Goal: Task Accomplishment & Management: Manage account settings

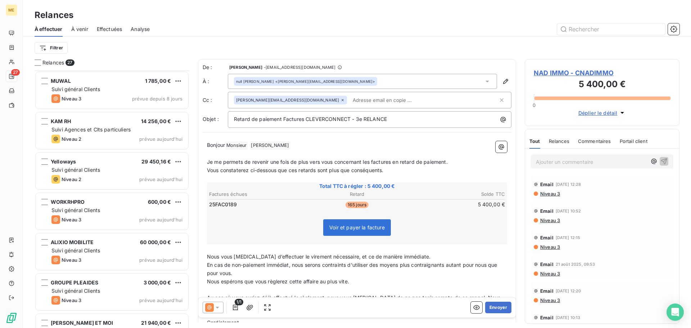
scroll to position [252, 149]
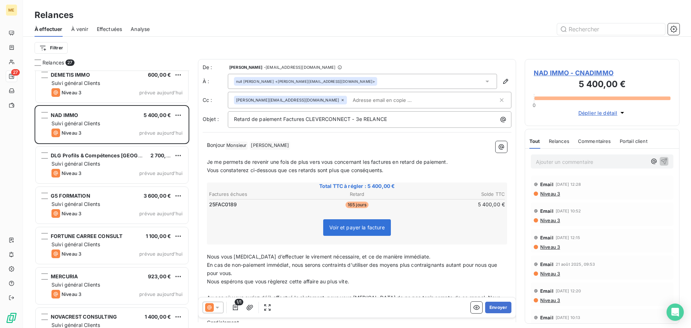
click at [547, 164] on p "Ajouter un commentaire ﻿" at bounding box center [591, 161] width 111 height 9
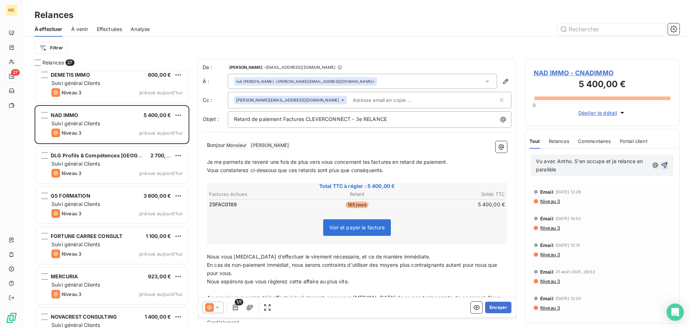
click at [662, 165] on icon "button" at bounding box center [665, 165] width 6 height 6
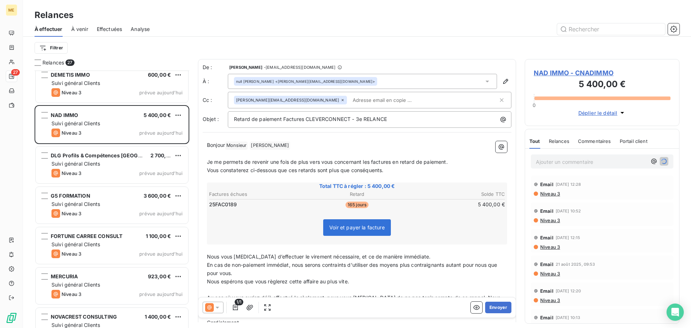
click at [216, 307] on icon at bounding box center [217, 307] width 7 height 7
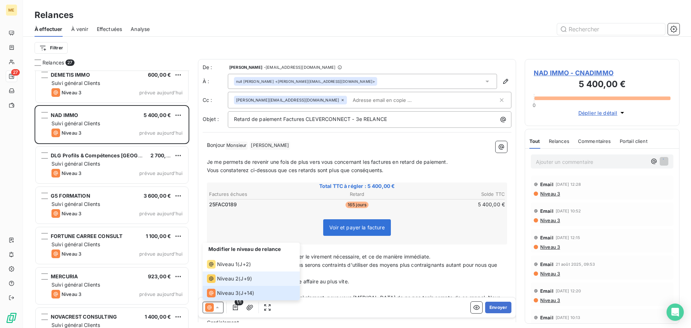
click at [232, 282] on span "Niveau 2" at bounding box center [228, 278] width 22 height 7
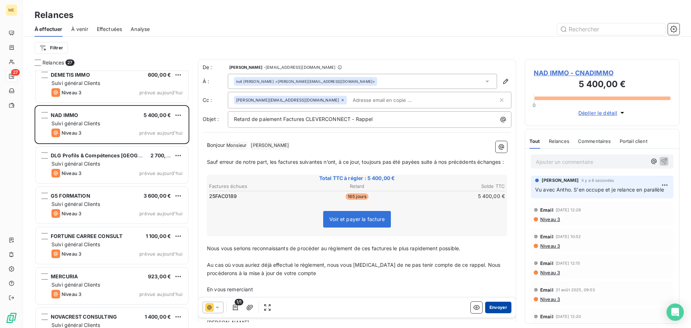
click at [494, 306] on button "Envoyer" at bounding box center [498, 308] width 26 height 12
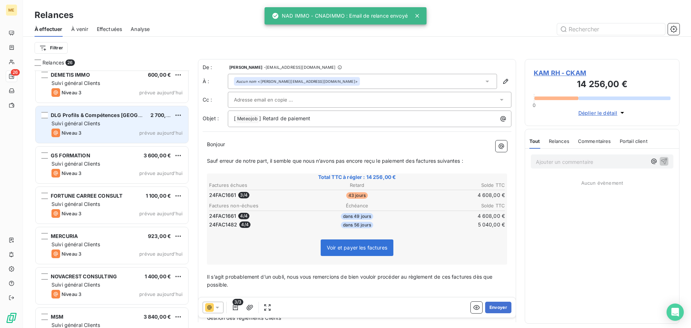
click at [117, 136] on div "Niveau 3 prévue aujourd’hui" at bounding box center [116, 133] width 131 height 9
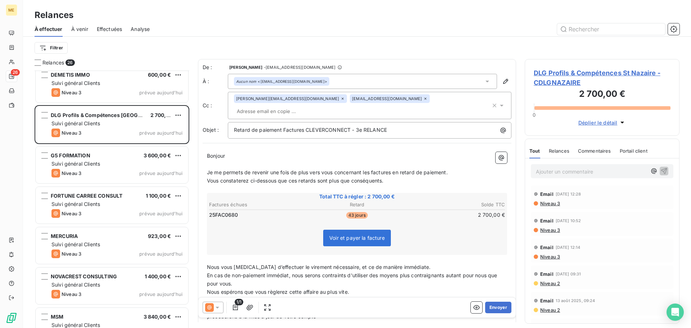
click at [365, 100] on div "[EMAIL_ADDRESS][DOMAIN_NAME]" at bounding box center [390, 98] width 80 height 9
click at [286, 148] on div "Bonjour ﻿ ﻿ ﻿ ﻿ Je me permets de revenir une fois de plus vers vous concernant …" at bounding box center [357, 269] width 309 height 243
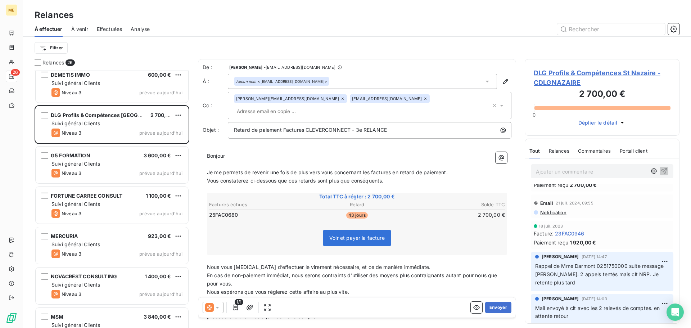
scroll to position [252, 0]
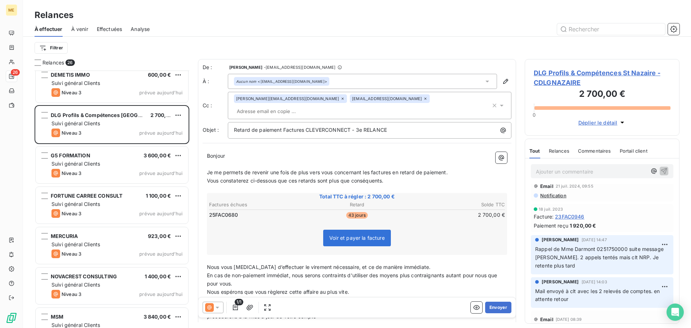
click at [553, 76] on span "DLG Profils & Compétences St Nazaire - CDLGNAZAIRE" at bounding box center [602, 77] width 137 height 19
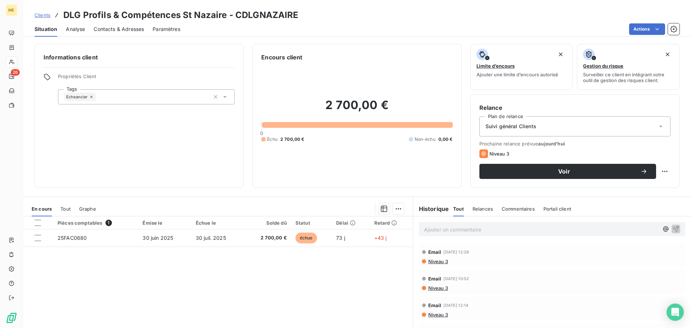
click at [132, 27] on span "Contacts & Adresses" at bounding box center [119, 29] width 50 height 7
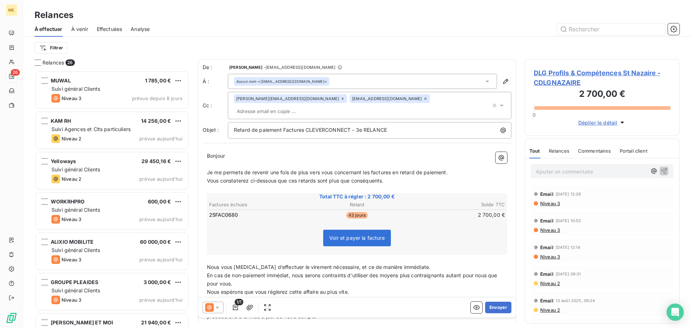
scroll to position [252, 149]
click at [423, 101] on icon at bounding box center [425, 98] width 4 height 4
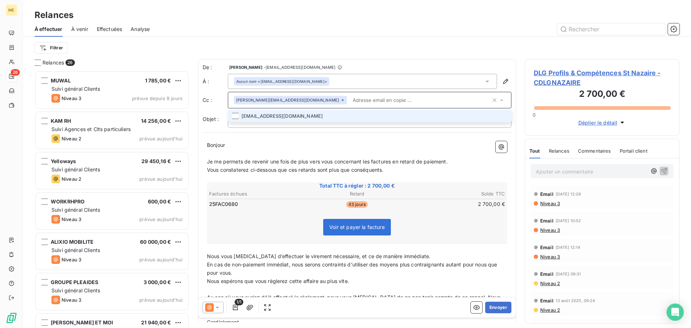
click at [435, 253] on p "Nous vous [MEDICAL_DATA] d’effectuer le virement nécessaire, et ce de manière i…" at bounding box center [357, 256] width 300 height 8
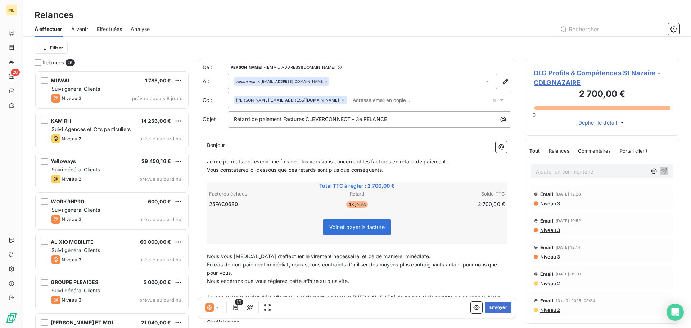
click at [596, 75] on span "DLG Profils & Compétences St Nazaire - CDLGNAZAIRE" at bounding box center [602, 77] width 137 height 19
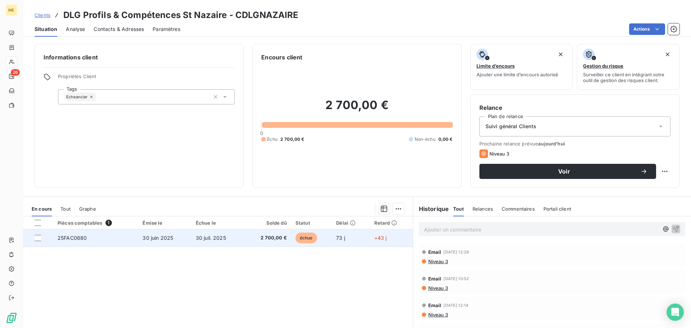
click at [212, 243] on td "30 juil. 2025" at bounding box center [218, 237] width 53 height 17
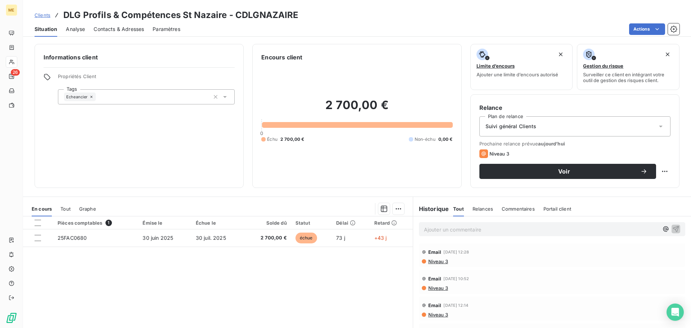
drag, startPoint x: 440, startPoint y: 230, endPoint x: 691, endPoint y: 212, distance: 251.2
click at [447, 226] on p "Ajouter un commentaire ﻿" at bounding box center [541, 229] width 235 height 9
click at [673, 226] on icon "button" at bounding box center [676, 229] width 6 height 6
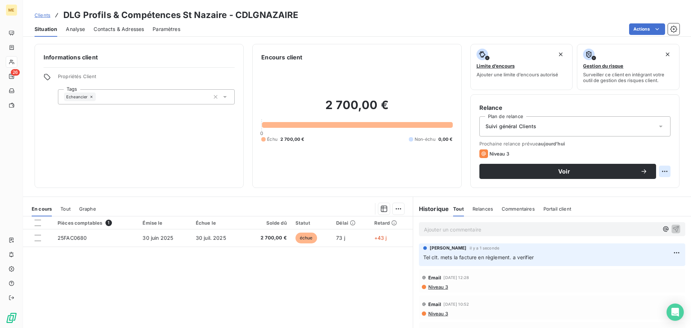
click at [661, 172] on html "ME 26 Clients DLG Profils & Compétences St Nazaire - CDLGNAZAIRE Situation Anal…" at bounding box center [345, 164] width 691 height 328
click at [653, 189] on div "Replanifier cette action" at bounding box center [630, 187] width 64 height 12
select select "8"
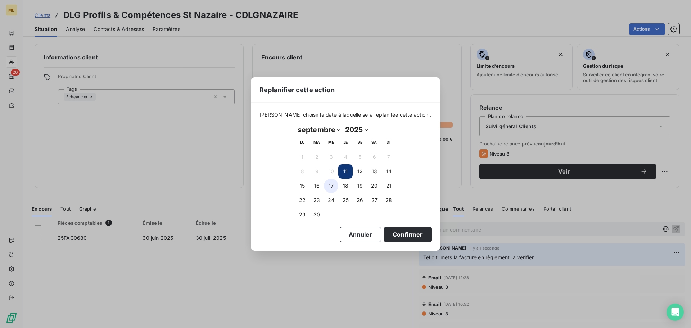
click at [334, 187] on button "17" at bounding box center [331, 186] width 14 height 14
click at [394, 232] on button "Confirmer" at bounding box center [408, 234] width 48 height 15
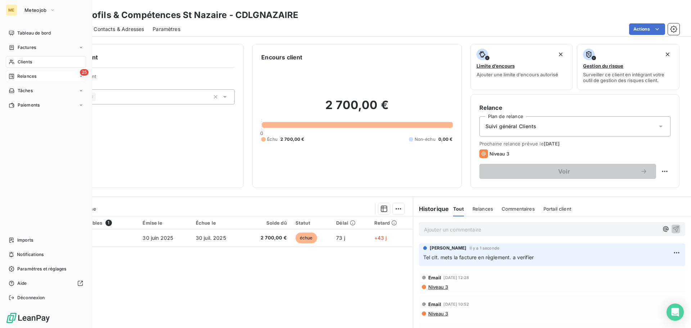
click at [27, 77] on span "Relances" at bounding box center [26, 76] width 19 height 6
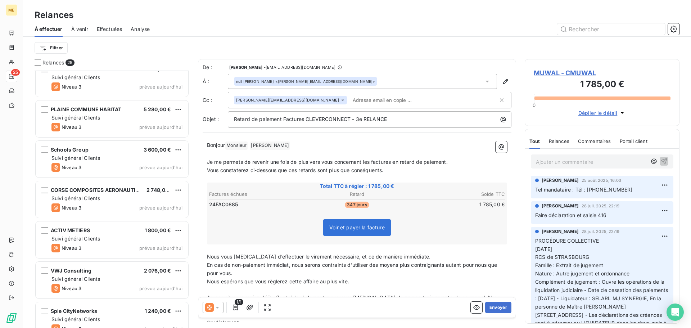
scroll to position [751, 0]
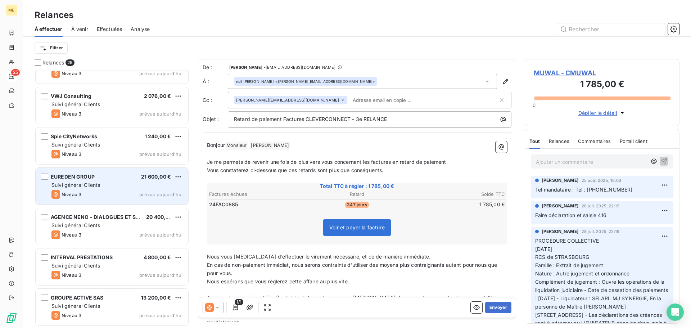
click at [120, 188] on div "Suivi général Clients" at bounding box center [116, 184] width 131 height 7
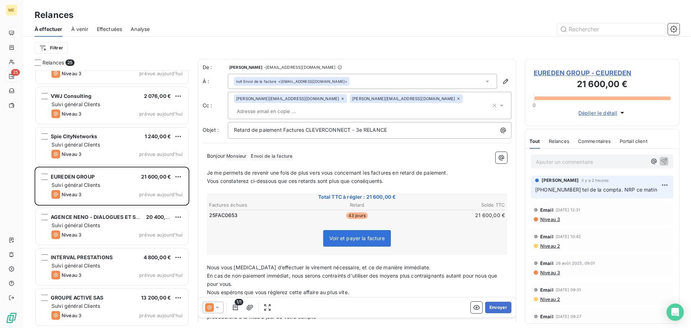
click at [216, 307] on icon at bounding box center [218, 308] width 4 height 2
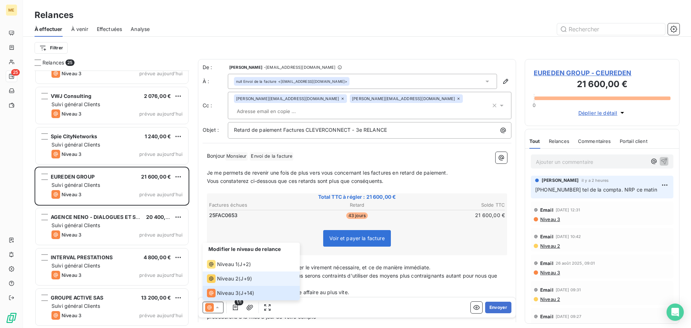
click at [235, 278] on span "Niveau 2" at bounding box center [228, 278] width 22 height 7
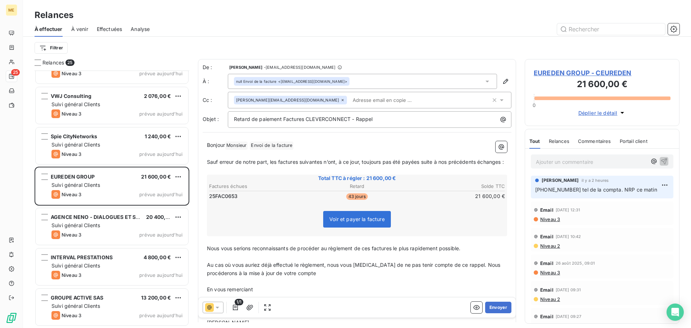
click at [605, 74] on span "EUREDEN GROUP - CEUREDEN" at bounding box center [602, 73] width 137 height 10
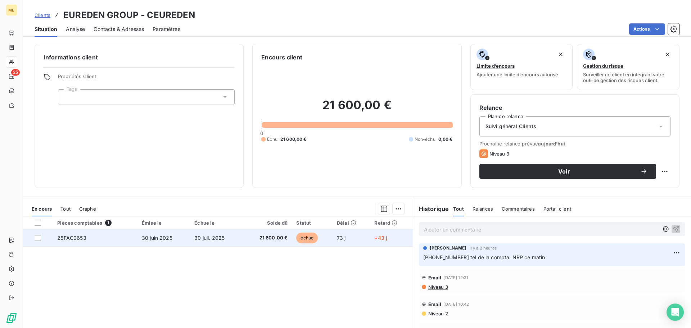
click at [266, 244] on td "21 600,00 €" at bounding box center [267, 237] width 50 height 17
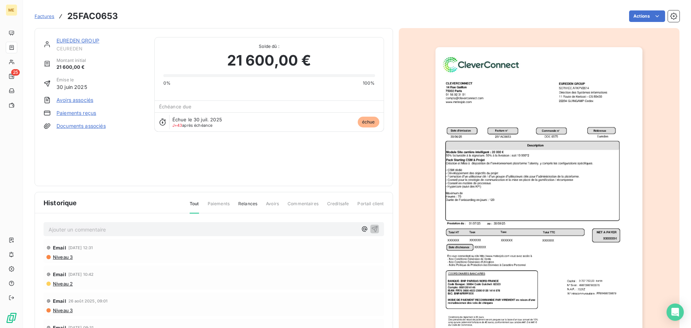
click at [535, 192] on img "button" at bounding box center [539, 193] width 207 height 293
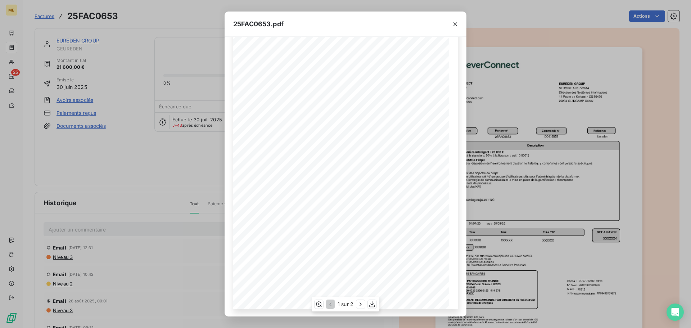
scroll to position [43, 0]
click at [361, 306] on icon "button" at bounding box center [360, 304] width 7 height 7
click at [330, 305] on icon "button" at bounding box center [330, 305] width 2 height 4
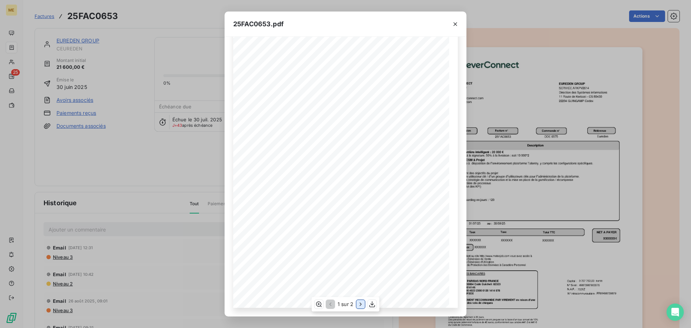
click at [359, 305] on icon "button" at bounding box center [360, 304] width 7 height 7
click at [331, 305] on icon "button" at bounding box center [329, 304] width 7 height 7
click at [456, 23] on icon "button" at bounding box center [455, 24] width 7 height 7
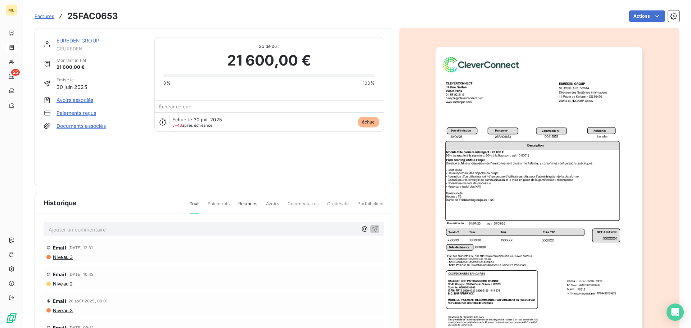
click at [542, 167] on img "button" at bounding box center [539, 193] width 207 height 293
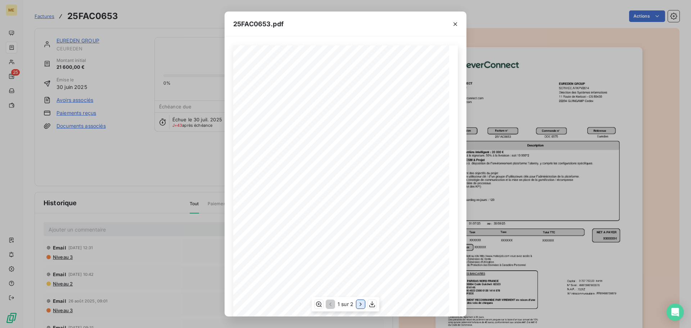
click at [359, 308] on button "button" at bounding box center [360, 304] width 9 height 9
click at [330, 304] on icon "button" at bounding box center [329, 304] width 7 height 7
click at [454, 23] on icon "button" at bounding box center [456, 24] width 4 height 4
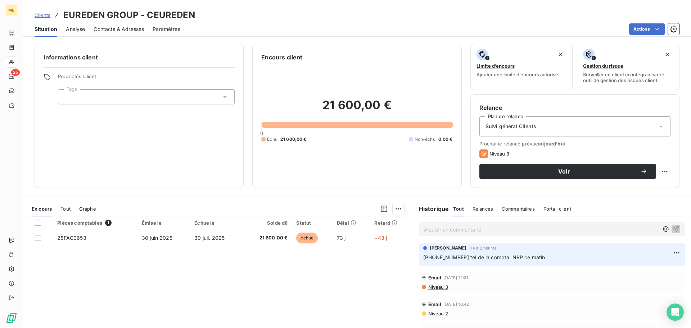
click at [435, 229] on p "Ajouter un commentaire ﻿" at bounding box center [541, 229] width 235 height 9
click at [673, 229] on icon "button" at bounding box center [676, 229] width 6 height 6
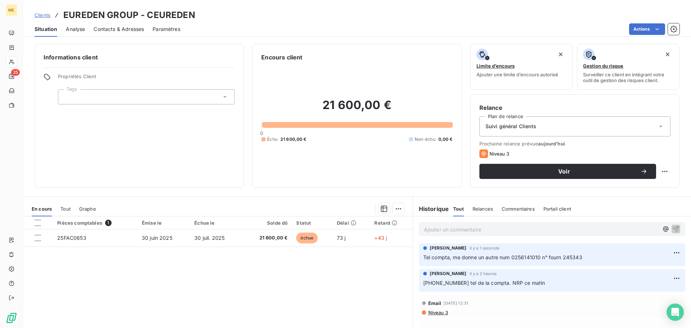
click at [581, 230] on p "Ajouter un commentaire ﻿" at bounding box center [541, 229] width 235 height 9
click at [466, 229] on span "Compta nrp à réessyer" at bounding box center [451, 229] width 55 height 6
click at [673, 230] on icon "button" at bounding box center [676, 229] width 6 height 6
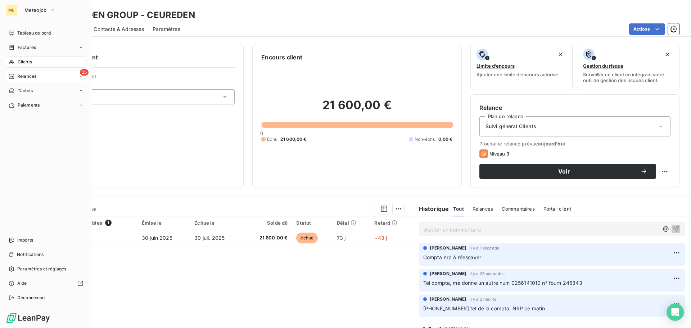
click at [27, 77] on span "Relances" at bounding box center [26, 76] width 19 height 6
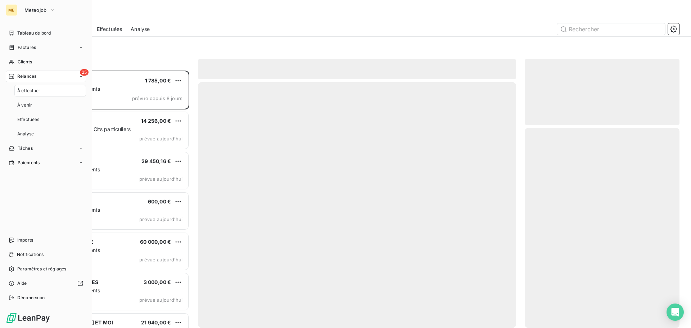
scroll to position [252, 149]
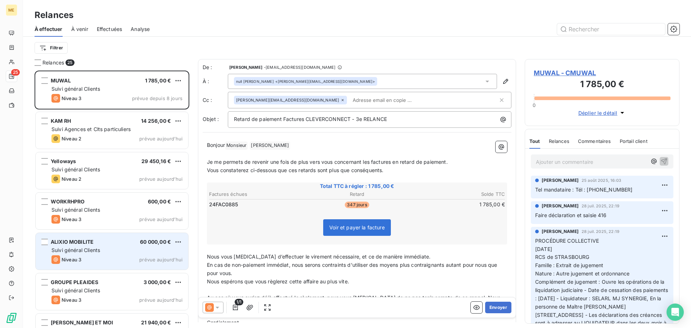
click at [104, 245] on div "ALIXIO MOBILITE 60 000,00 € Suivi général Clients Niveau 3 prévue [DATE]" at bounding box center [112, 251] width 153 height 37
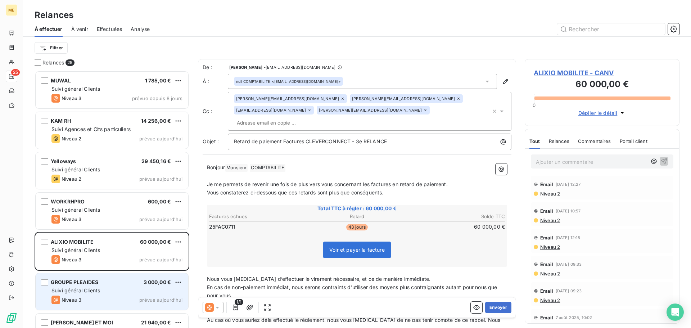
click at [129, 289] on div "Suivi général Clients" at bounding box center [116, 290] width 131 height 7
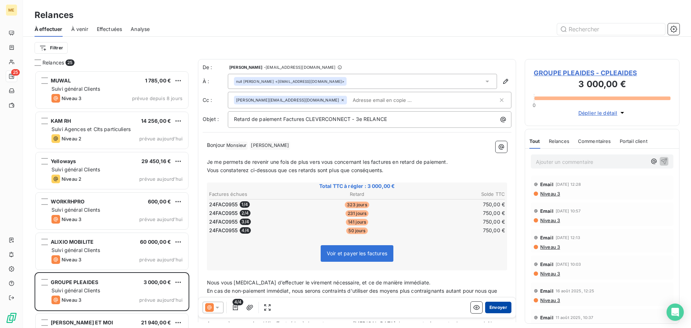
click at [495, 310] on button "Envoyer" at bounding box center [498, 308] width 26 height 12
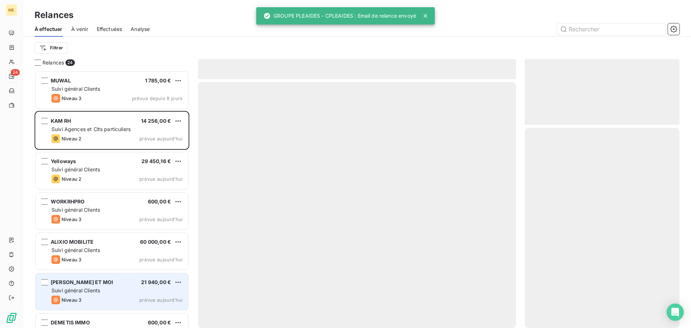
click at [127, 301] on div "Niveau 3 prévue aujourd’hui" at bounding box center [116, 300] width 131 height 9
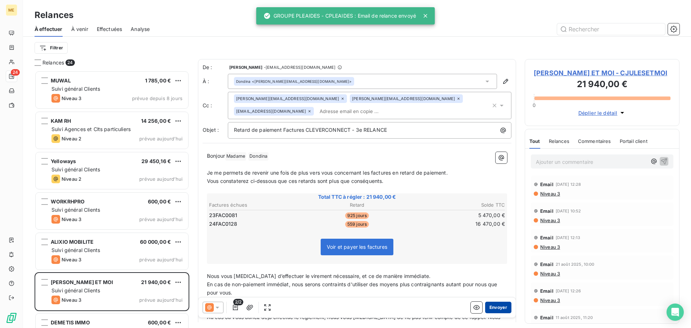
click at [501, 305] on button "Envoyer" at bounding box center [498, 308] width 26 height 12
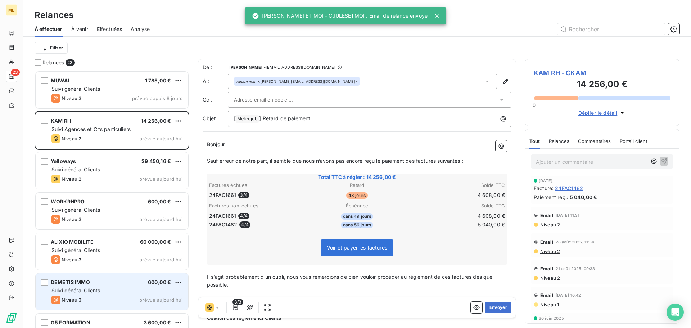
click at [114, 294] on div "DEMETIS IMMO 600,00 € Suivi général Clients Niveau 3 prévue [DATE]" at bounding box center [112, 291] width 153 height 37
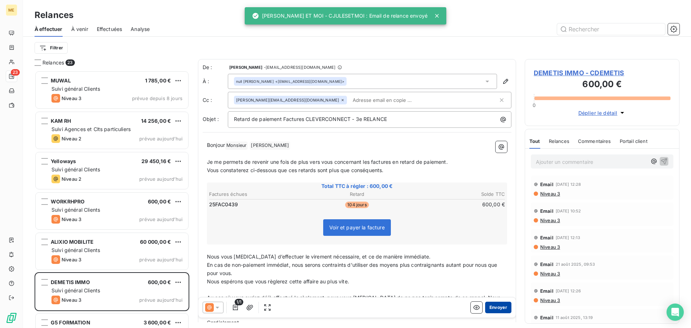
click at [486, 307] on button "Envoyer" at bounding box center [498, 308] width 26 height 12
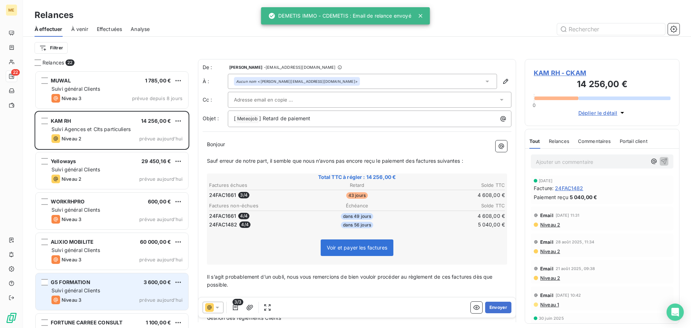
click at [112, 299] on div "Niveau 3 prévue aujourd’hui" at bounding box center [116, 300] width 131 height 9
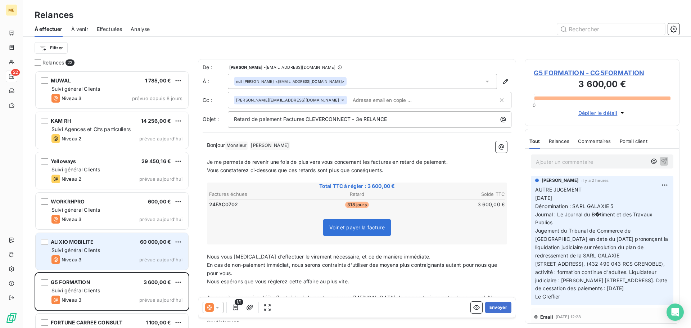
click at [111, 247] on div "Suivi général Clients" at bounding box center [116, 250] width 131 height 7
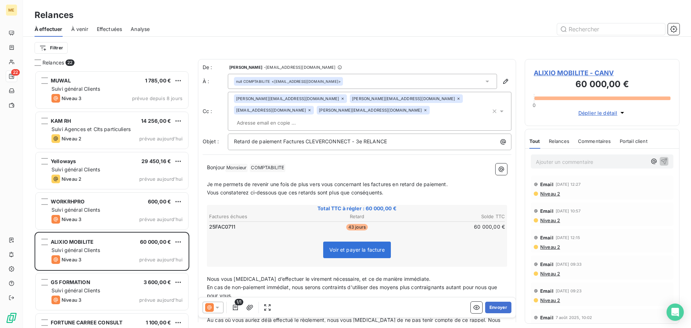
click at [216, 307] on icon at bounding box center [217, 307] width 7 height 7
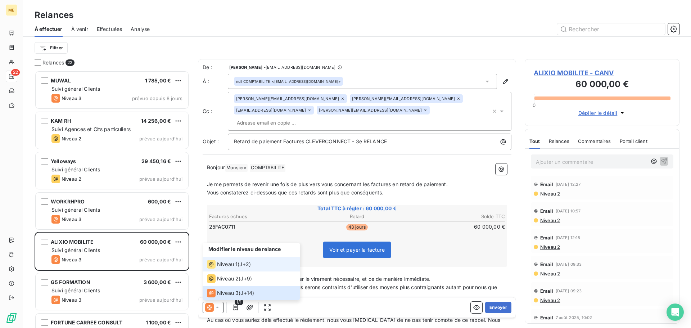
click at [226, 268] on div "Niveau 1" at bounding box center [222, 264] width 31 height 9
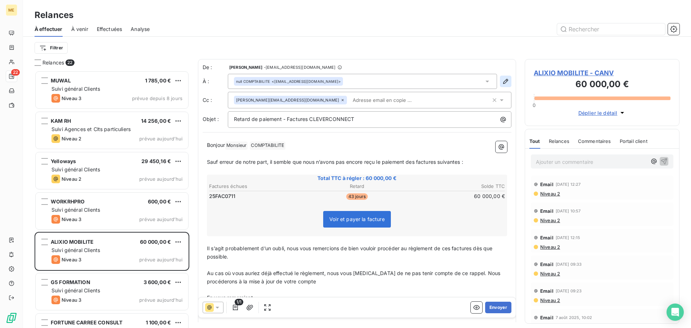
click at [503, 82] on icon "button" at bounding box center [505, 81] width 5 height 5
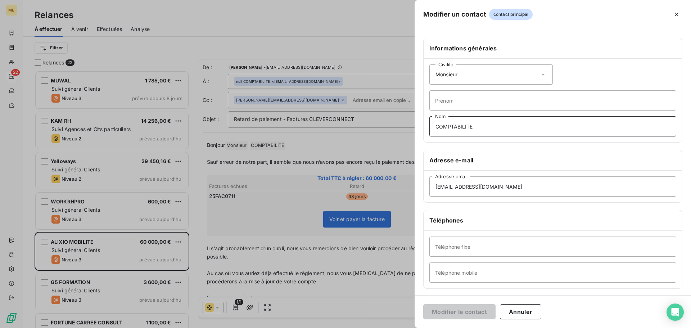
drag, startPoint x: 499, startPoint y: 124, endPoint x: 363, endPoint y: 126, distance: 135.7
click at [363, 328] on div "Modifier un contact contact principal Informations générales Civilité Monsieur …" at bounding box center [345, 328] width 691 height 0
drag, startPoint x: 536, startPoint y: 188, endPoint x: 256, endPoint y: 188, distance: 280.8
click at [256, 328] on div "Modifier un contact contact principal Informations générales Civilité Monsieur …" at bounding box center [345, 328] width 691 height 0
type input "[EMAIL_ADDRESS][DOMAIN_NAME]"
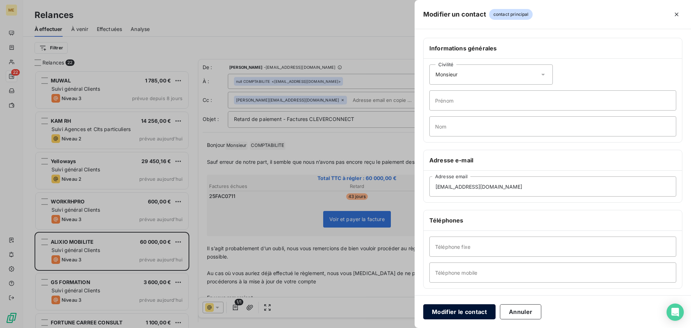
click at [465, 310] on button "Modifier le contact" at bounding box center [459, 311] width 72 height 15
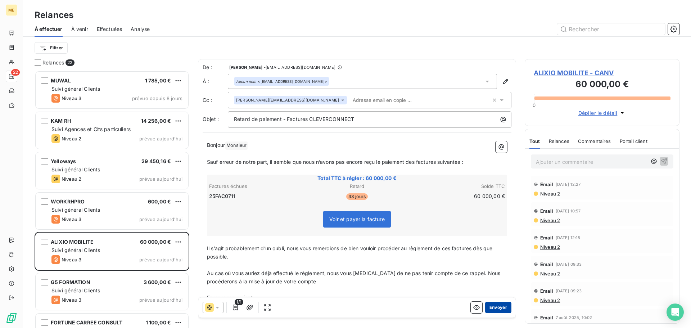
click at [495, 309] on button "Envoyer" at bounding box center [498, 308] width 26 height 12
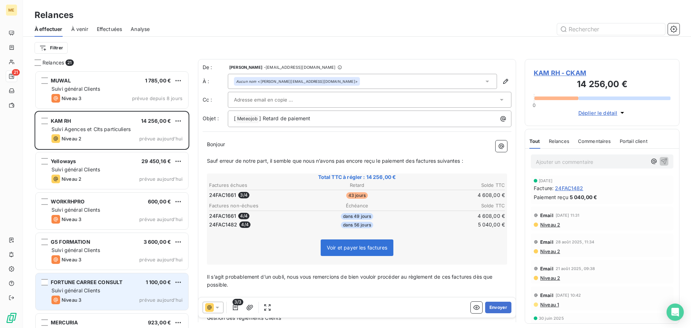
click at [105, 296] on div "Niveau 3 prévue aujourd’hui" at bounding box center [116, 300] width 131 height 9
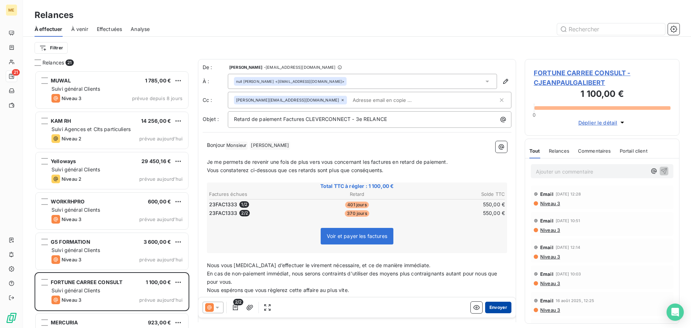
click at [492, 309] on button "Envoyer" at bounding box center [498, 308] width 26 height 12
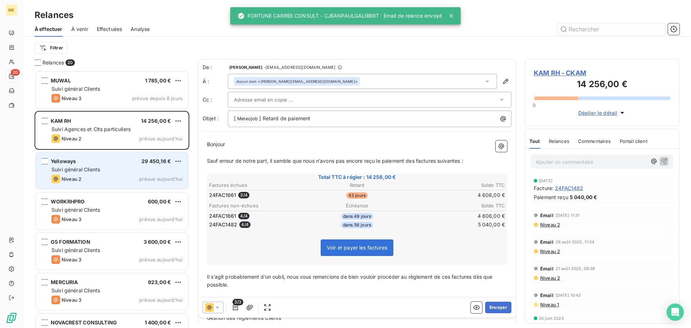
click at [124, 172] on div "Suivi général Clients" at bounding box center [116, 169] width 131 height 7
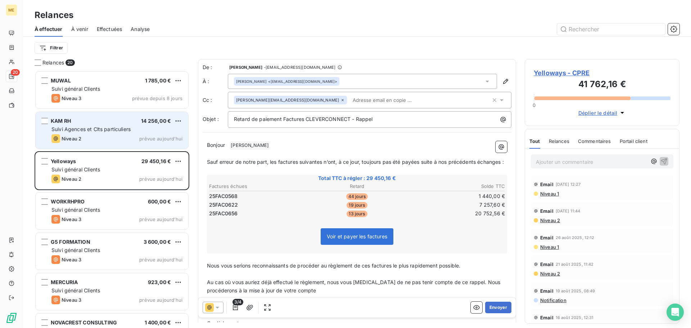
click at [105, 121] on div "KAM RH 14 256,00 €" at bounding box center [116, 121] width 131 height 6
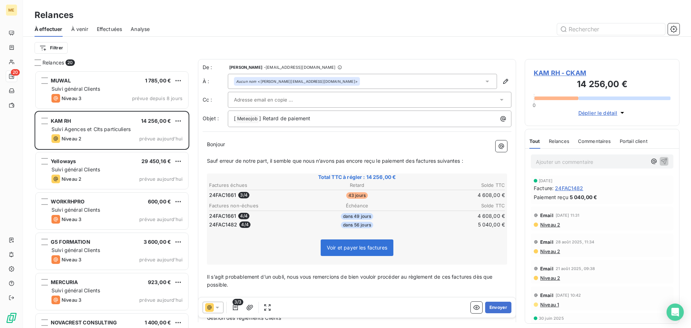
click at [552, 73] on span "KAM RH - CKAM" at bounding box center [602, 73] width 137 height 10
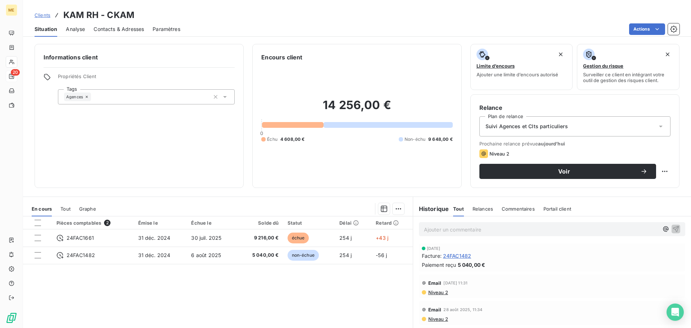
click at [130, 30] on span "Contacts & Adresses" at bounding box center [119, 29] width 50 height 7
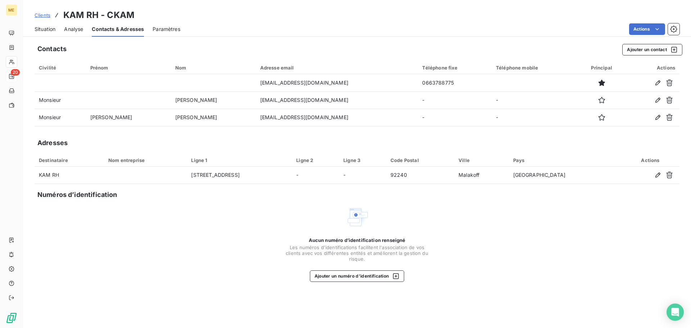
click at [49, 32] on span "Situation" at bounding box center [45, 29] width 21 height 7
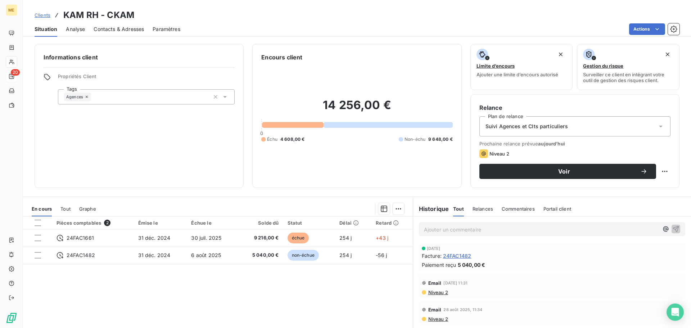
click at [128, 31] on span "Contacts & Adresses" at bounding box center [119, 29] width 50 height 7
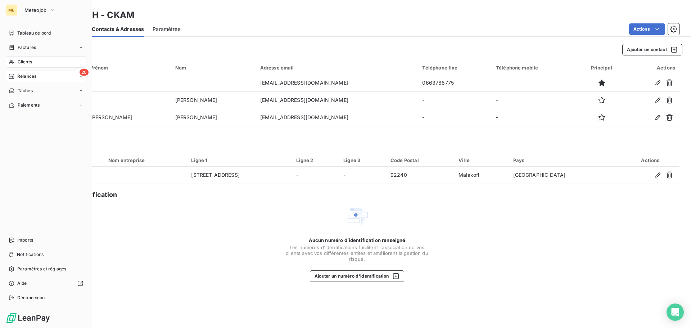
click at [21, 76] on span "Relances" at bounding box center [26, 76] width 19 height 6
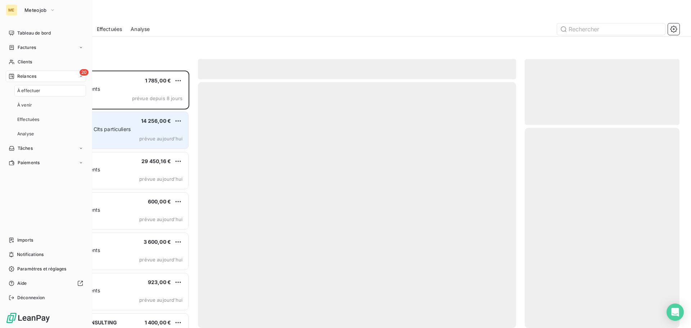
scroll to position [252, 149]
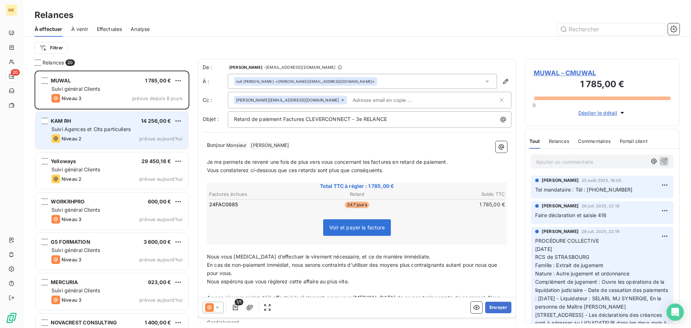
click at [131, 134] on div "Niveau 2 prévue aujourd’hui" at bounding box center [116, 138] width 131 height 9
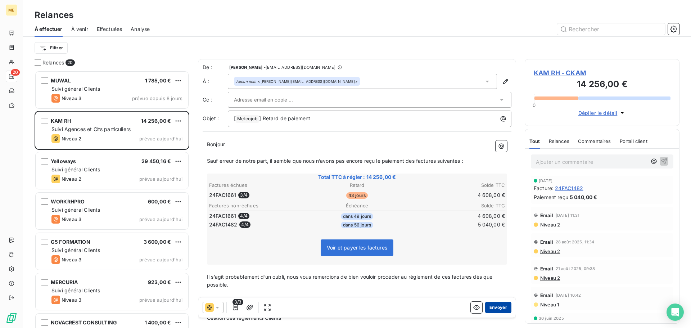
click at [493, 310] on button "Envoyer" at bounding box center [498, 308] width 26 height 12
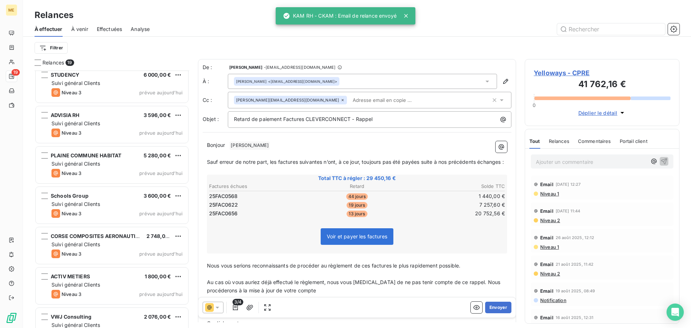
scroll to position [509, 0]
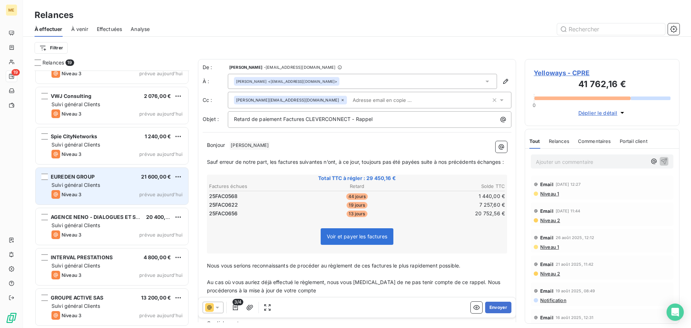
click at [115, 184] on div "Suivi général Clients" at bounding box center [116, 184] width 131 height 7
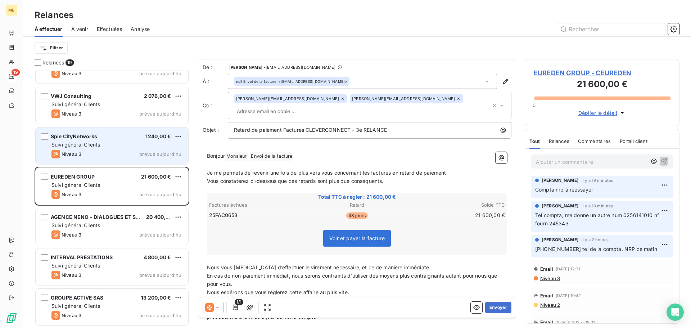
click at [111, 154] on div "Niveau 3 prévue aujourd’hui" at bounding box center [116, 154] width 131 height 9
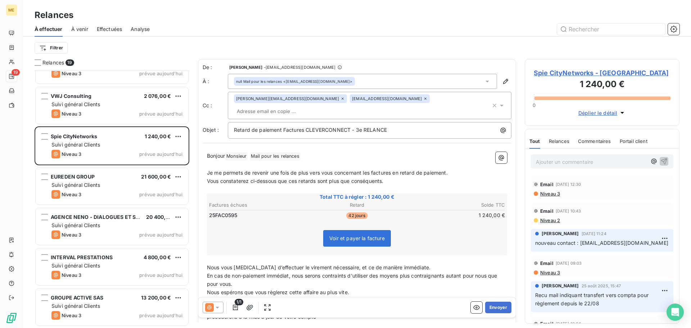
drag, startPoint x: 621, startPoint y: 252, endPoint x: 535, endPoint y: 254, distance: 85.7
click at [535, 247] on p "nouveau contact : [EMAIL_ADDRESS][DOMAIN_NAME]" at bounding box center [602, 243] width 134 height 8
copy span "[EMAIL_ADDRESS][DOMAIN_NAME]"
click at [505, 80] on button "button" at bounding box center [506, 82] width 12 height 12
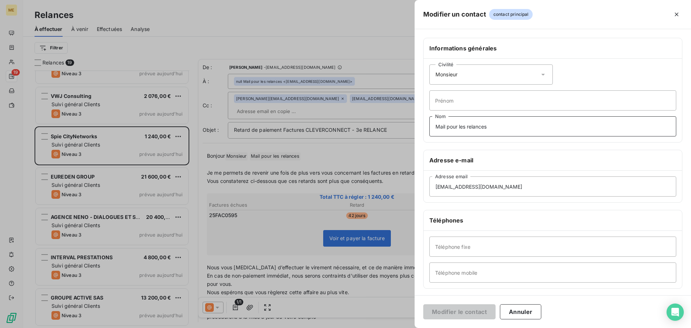
drag, startPoint x: 499, startPoint y: 129, endPoint x: 340, endPoint y: 129, distance: 159.1
click at [340, 328] on div "Modifier un contact contact principal Informations générales Civilité Monsieur …" at bounding box center [345, 328] width 691 height 0
drag, startPoint x: 539, startPoint y: 187, endPoint x: 378, endPoint y: 180, distance: 161.8
click at [378, 328] on div "Modifier un contact contact principal Informations générales Civilité Monsieur …" at bounding box center [345, 328] width 691 height 0
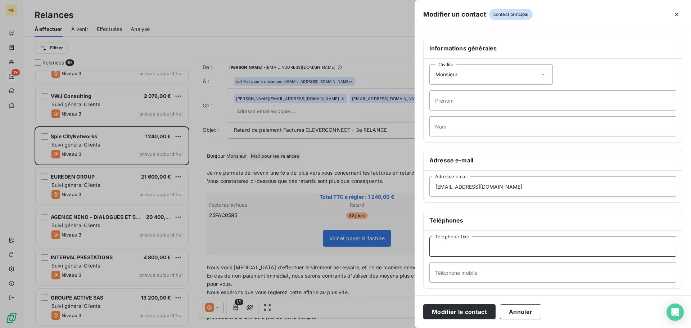
click at [503, 247] on input "Téléphone fixe" at bounding box center [553, 247] width 247 height 20
click at [542, 75] on icon at bounding box center [544, 75] width 4 height 2
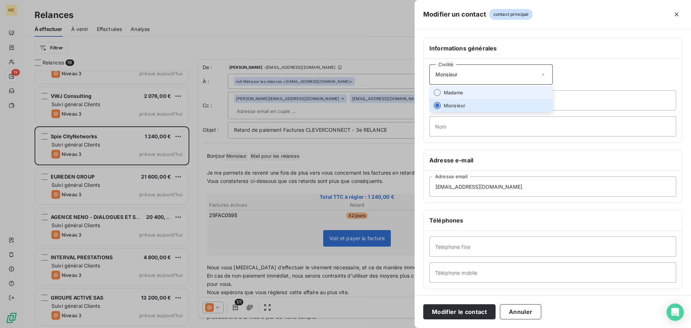
click at [511, 97] on li "Madame" at bounding box center [491, 92] width 123 height 13
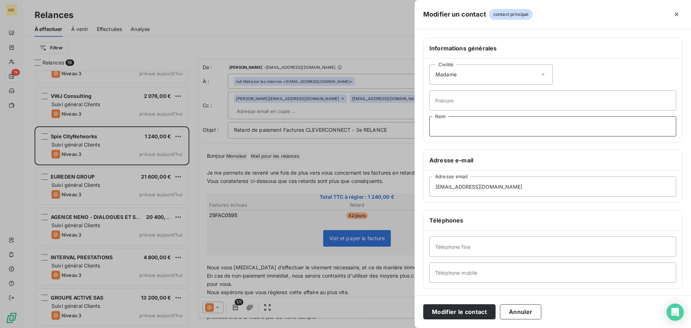
click at [488, 125] on input "Nom" at bounding box center [553, 126] width 247 height 20
type input "Monsieur"
click at [452, 316] on button "Modifier le contact" at bounding box center [459, 311] width 72 height 15
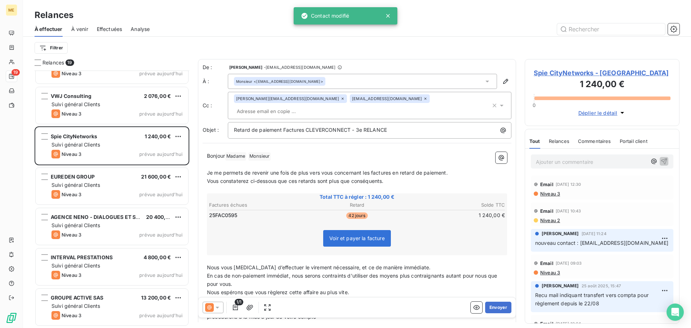
click at [216, 309] on icon at bounding box center [217, 307] width 7 height 7
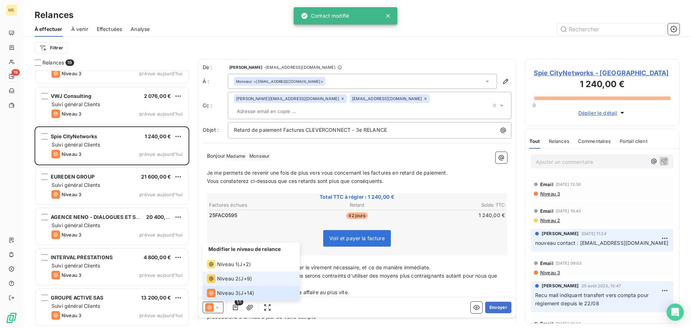
click at [216, 283] on li "Niveau 2 ( J+9 )" at bounding box center [251, 278] width 97 height 14
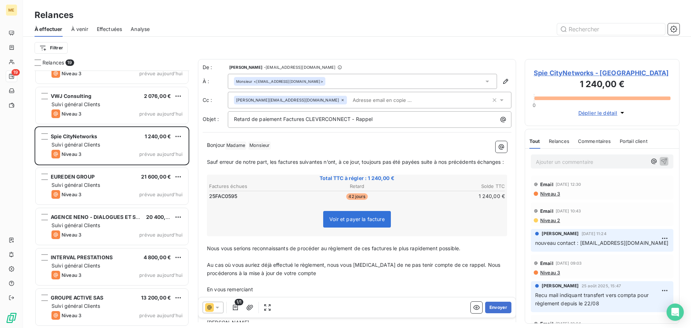
click at [493, 314] on div "1/1 Envoyer" at bounding box center [357, 307] width 318 height 20
click at [493, 309] on button "Envoyer" at bounding box center [498, 308] width 26 height 12
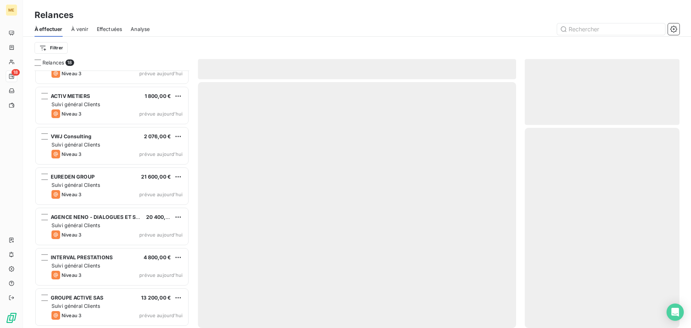
scroll to position [468, 0]
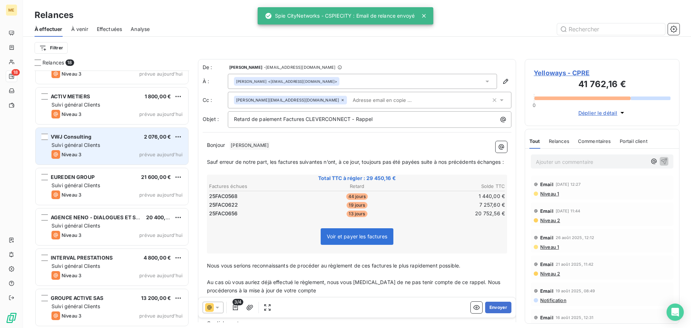
click at [119, 146] on div "Suivi général Clients" at bounding box center [116, 144] width 131 height 7
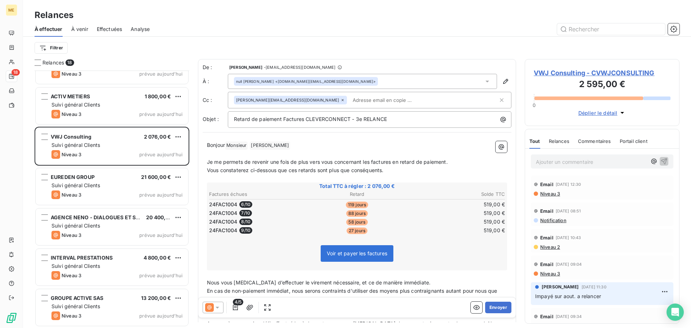
click at [215, 309] on icon at bounding box center [217, 307] width 7 height 7
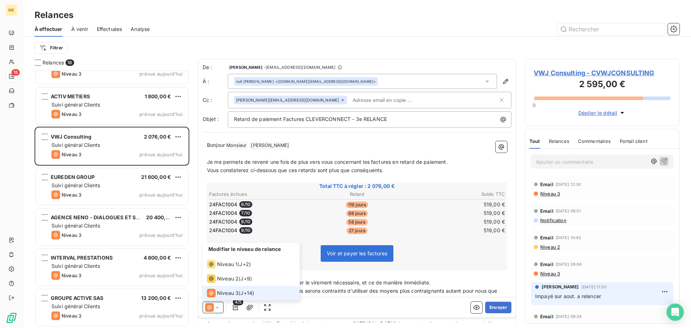
click at [224, 286] on li "Niveau 3 ( J+14 )" at bounding box center [251, 293] width 97 height 14
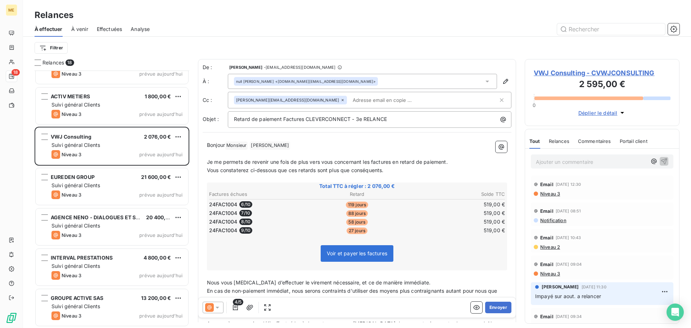
drag, startPoint x: 217, startPoint y: 306, endPoint x: 219, endPoint y: 301, distance: 5.2
click at [217, 306] on icon at bounding box center [217, 307] width 7 height 7
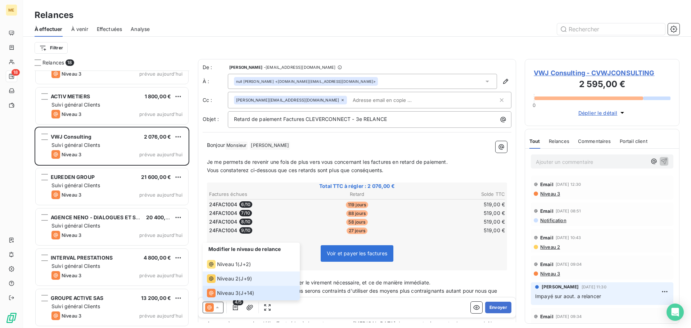
click at [228, 278] on span "Niveau 2" at bounding box center [228, 278] width 22 height 7
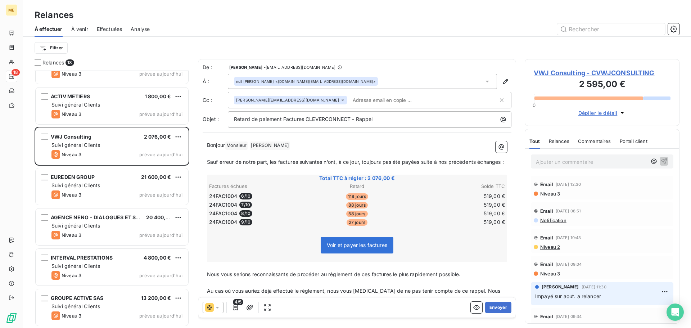
click at [554, 164] on p "Ajouter un commentaire ﻿" at bounding box center [591, 161] width 111 height 9
click at [661, 159] on icon "button" at bounding box center [664, 161] width 6 height 6
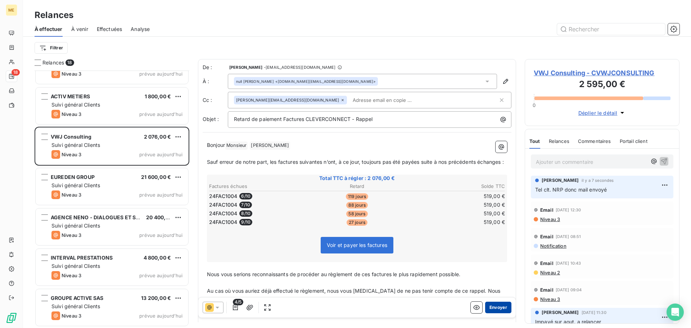
click at [495, 305] on button "Envoyer" at bounding box center [498, 308] width 26 height 12
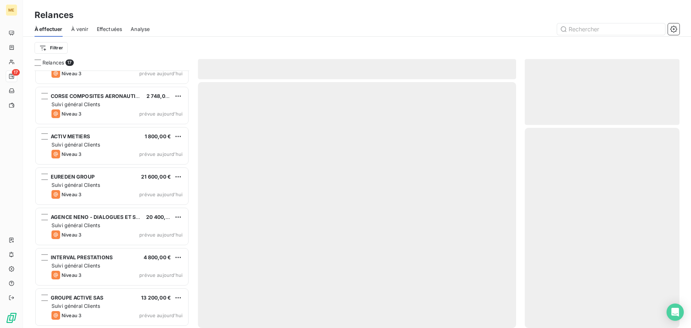
scroll to position [428, 0]
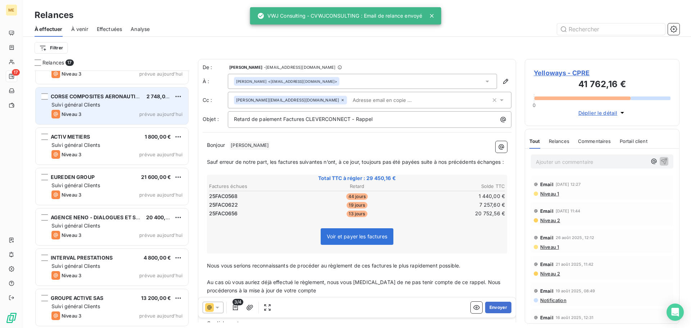
click at [106, 101] on div "CORSE COMPOSITES AERONAUTIQUES 2 748,00 € Suivi général Clients Niveau 3 prévue…" at bounding box center [112, 105] width 153 height 37
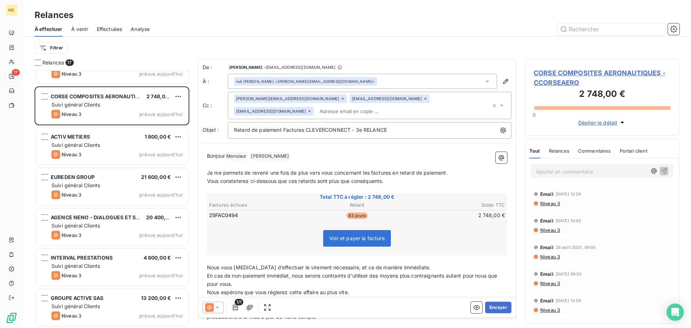
click at [216, 307] on icon at bounding box center [217, 307] width 7 height 7
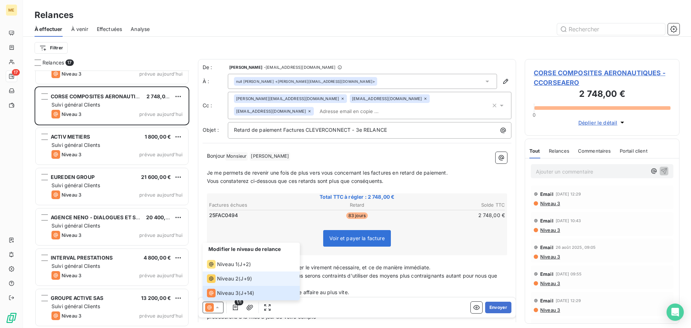
click at [226, 281] on span "Niveau 2" at bounding box center [228, 278] width 22 height 7
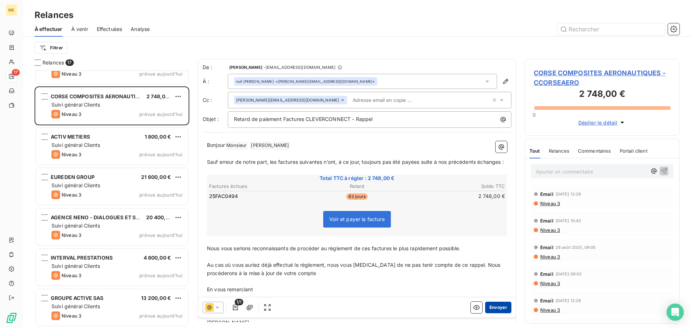
click at [496, 305] on button "Envoyer" at bounding box center [498, 308] width 26 height 12
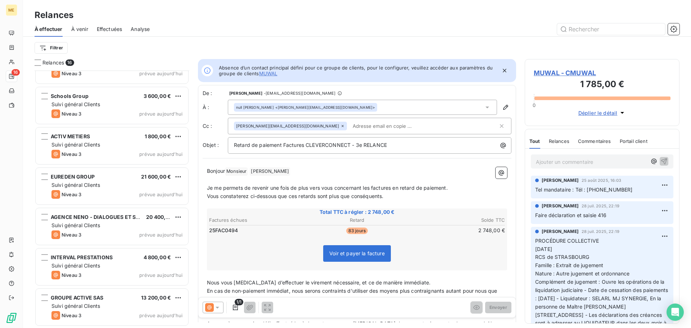
scroll to position [388, 0]
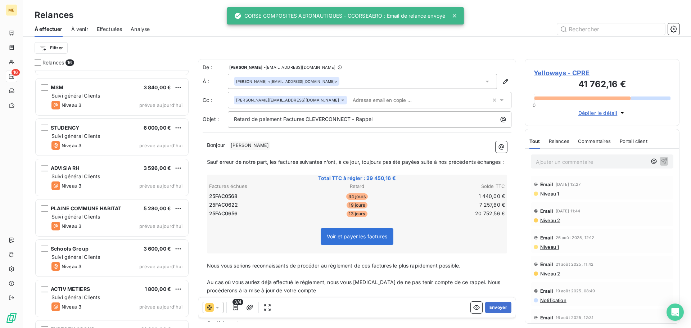
scroll to position [208, 0]
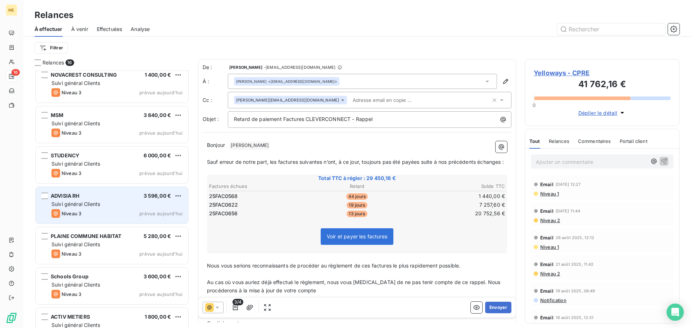
click at [115, 207] on div "Suivi général Clients" at bounding box center [116, 204] width 131 height 7
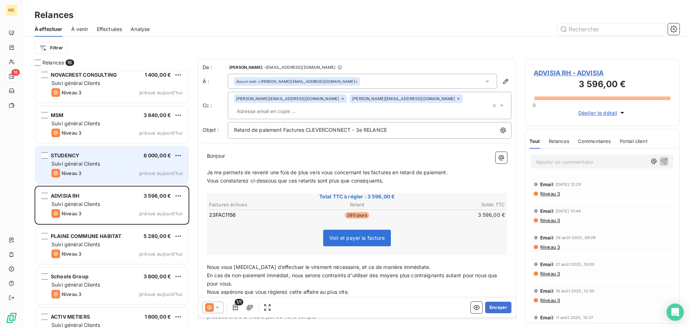
click at [99, 174] on div "Niveau 3 prévue aujourd’hui" at bounding box center [116, 173] width 131 height 9
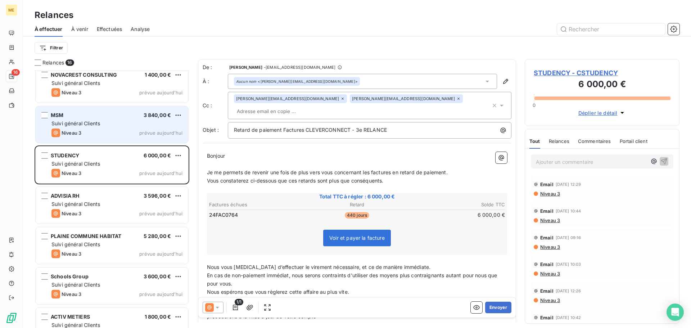
click at [102, 137] on div "Niveau 3 prévue aujourd’hui" at bounding box center [116, 133] width 131 height 9
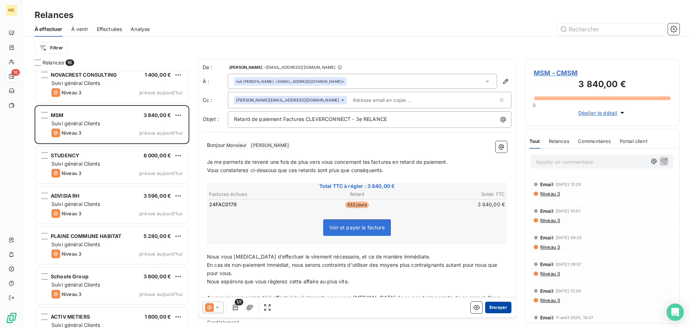
click at [494, 304] on button "Envoyer" at bounding box center [498, 308] width 26 height 12
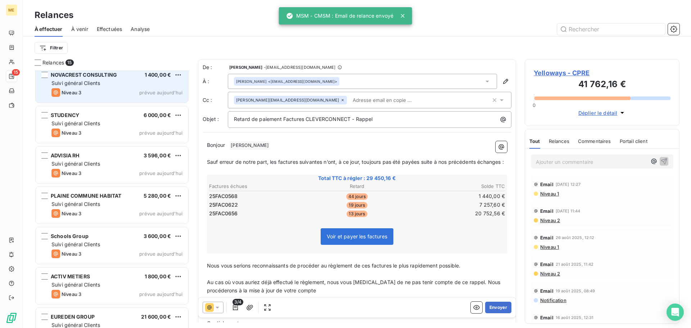
click at [130, 81] on div "Suivi général Clients" at bounding box center [116, 83] width 131 height 7
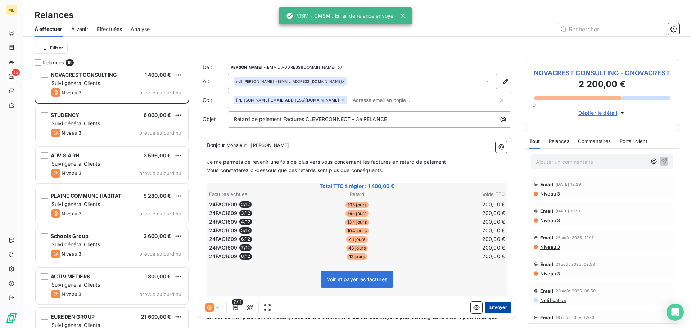
click at [492, 305] on button "Envoyer" at bounding box center [498, 308] width 26 height 12
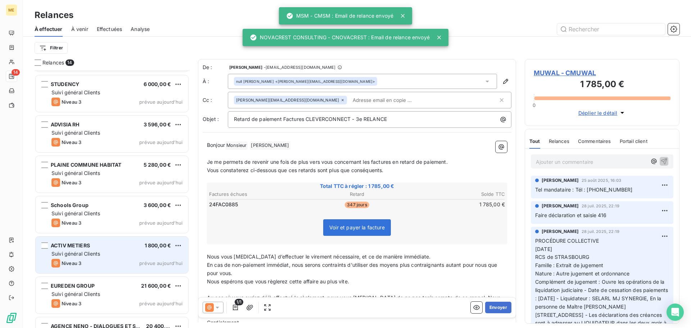
scroll to position [136, 0]
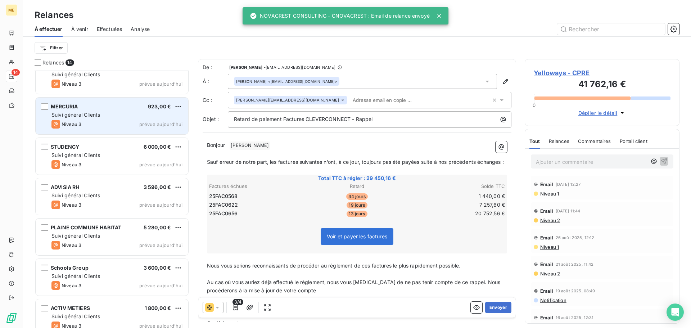
click at [144, 113] on div "Suivi général Clients" at bounding box center [116, 114] width 131 height 7
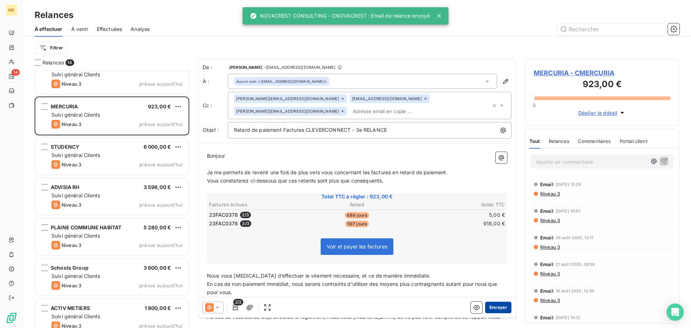
click at [498, 306] on button "Envoyer" at bounding box center [498, 308] width 26 height 12
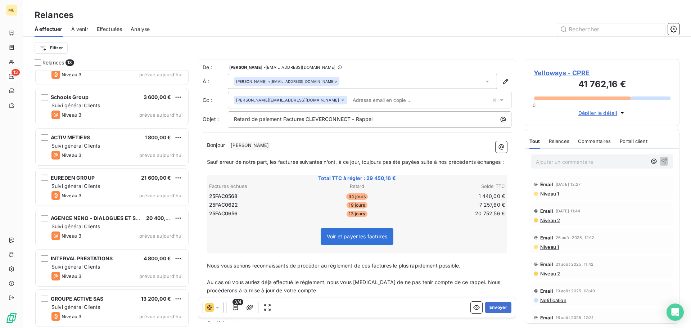
scroll to position [267, 0]
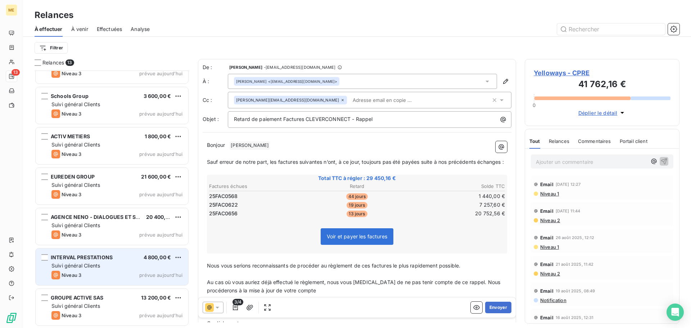
click at [117, 271] on div "Niveau 3 prévue aujourd’hui" at bounding box center [116, 275] width 131 height 9
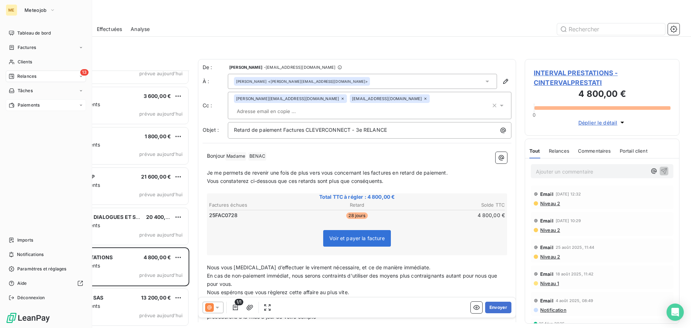
click at [31, 106] on span "Paiements" at bounding box center [29, 105] width 22 height 6
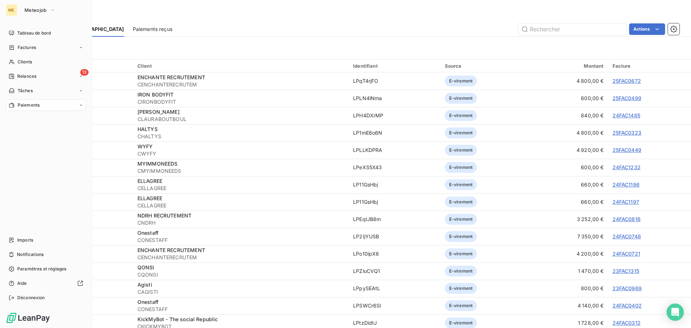
click at [37, 107] on span "Paiements" at bounding box center [29, 105] width 22 height 6
click at [38, 134] on span "Paiements via [GEOGRAPHIC_DATA]" at bounding box center [55, 134] width 76 height 6
click at [20, 75] on span "Relances" at bounding box center [26, 76] width 19 height 6
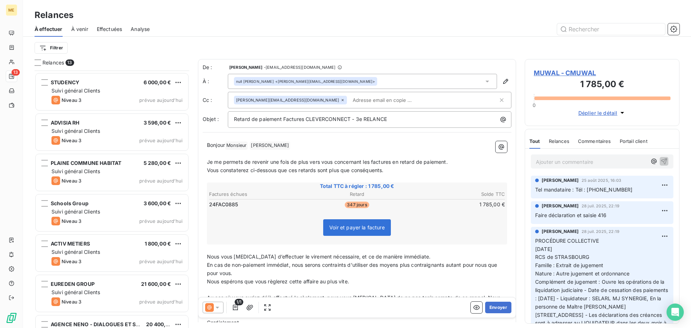
scroll to position [159, 0]
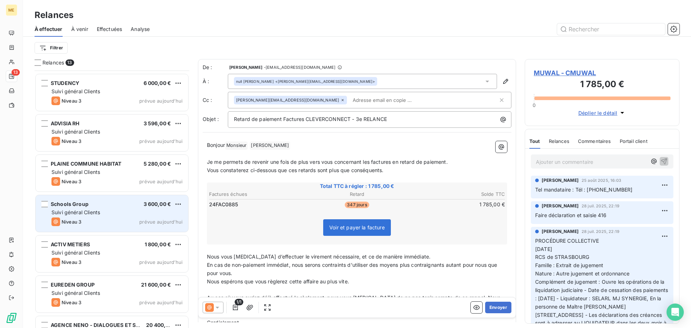
click at [126, 202] on div "Schools Group 3 600,00 €" at bounding box center [116, 204] width 131 height 6
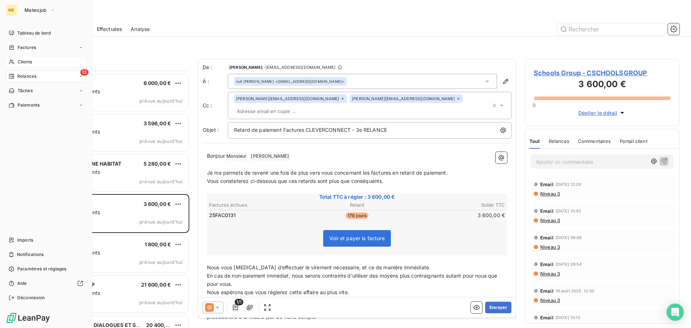
click at [20, 59] on span "Clients" at bounding box center [25, 62] width 14 height 6
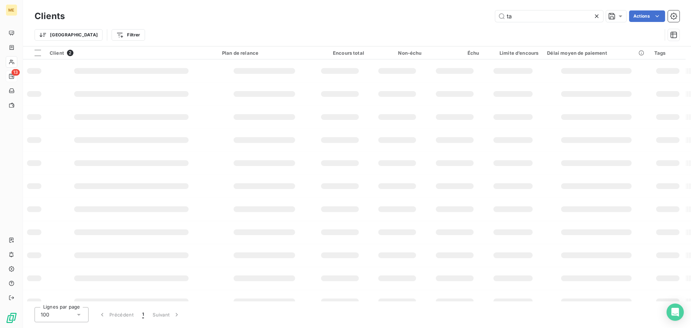
type input "t"
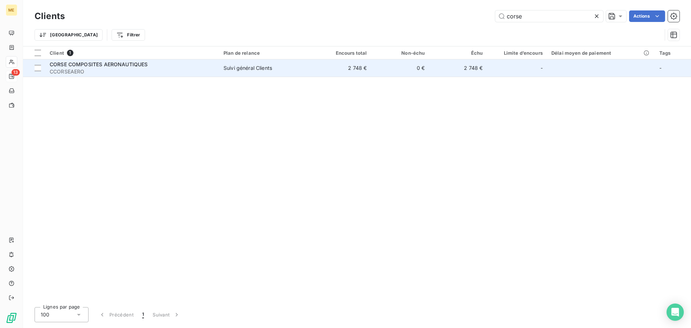
type input "corse"
click at [122, 65] on span "CORSE COMPOSITES AERONAUTIQUES" at bounding box center [99, 64] width 98 height 6
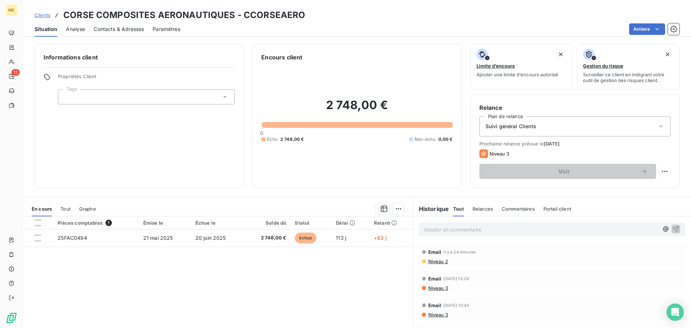
click at [431, 226] on p "Ajouter un commentaire ﻿" at bounding box center [541, 229] width 235 height 9
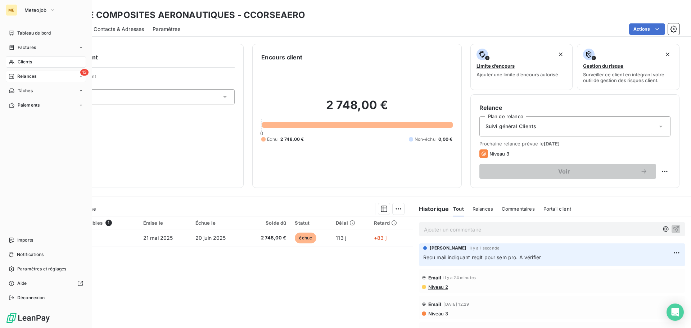
click at [32, 77] on span "Relances" at bounding box center [26, 76] width 19 height 6
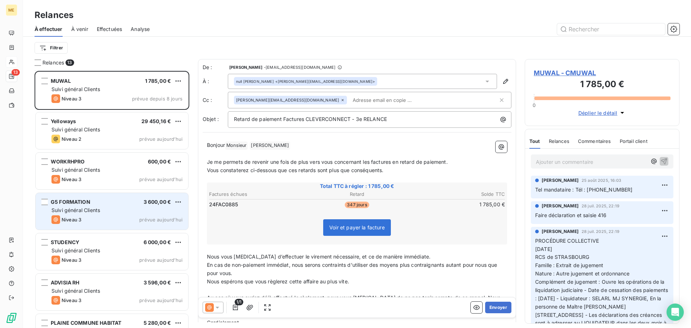
scroll to position [36, 0]
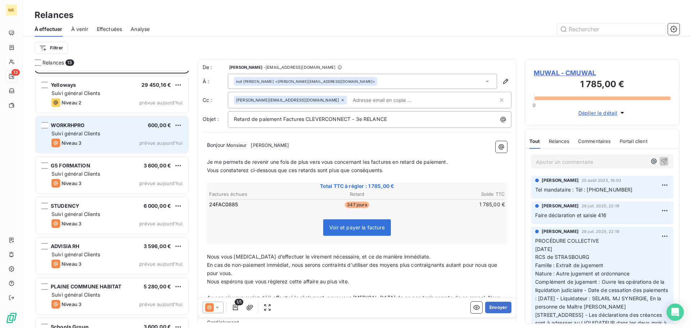
click at [111, 137] on div "WORKRHPRO 600,00 € Suivi général Clients Niveau 3 prévue [DATE]" at bounding box center [112, 134] width 153 height 37
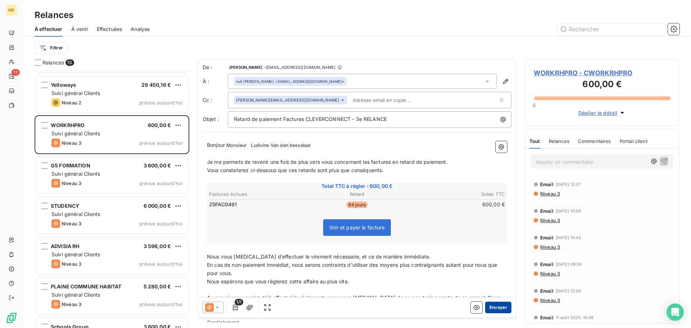
click at [492, 307] on button "Envoyer" at bounding box center [498, 308] width 26 height 12
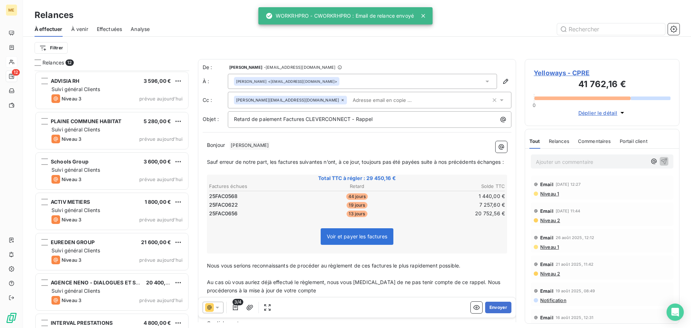
scroll to position [180, 0]
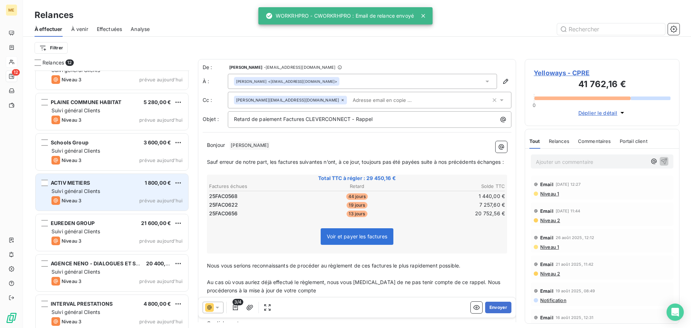
click at [116, 184] on div "ACTIV METIERS 1 800,00 €" at bounding box center [116, 183] width 131 height 6
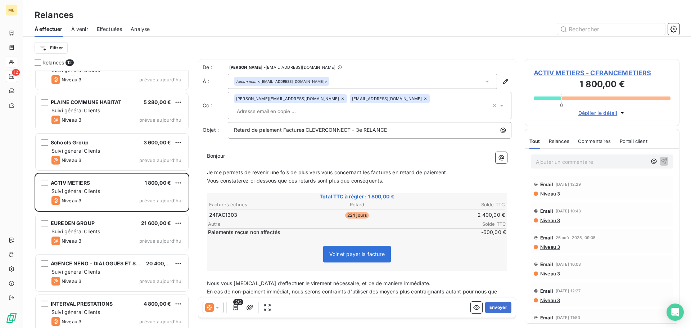
click at [569, 75] on span "ACTIV METIERS - CFRANCEMETIERS" at bounding box center [602, 73] width 137 height 10
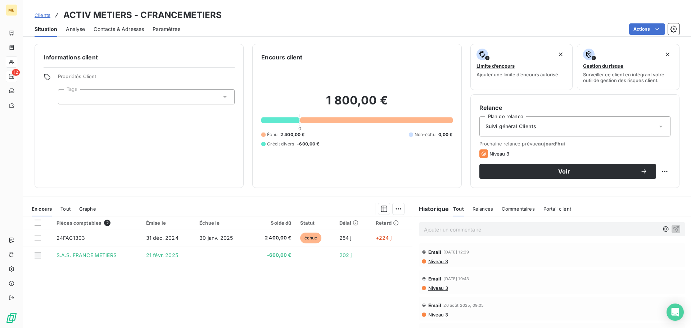
click at [127, 32] on span "Contacts & Adresses" at bounding box center [119, 29] width 50 height 7
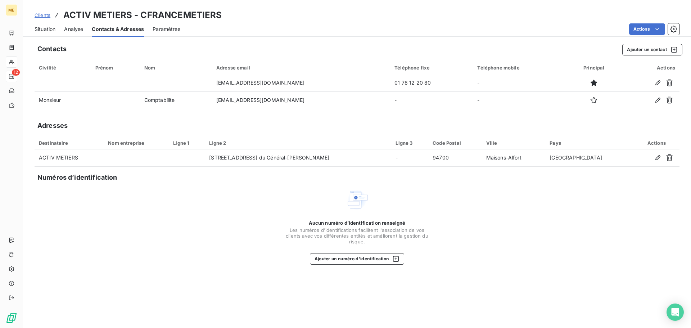
click at [41, 30] on span "Situation" at bounding box center [45, 29] width 21 height 7
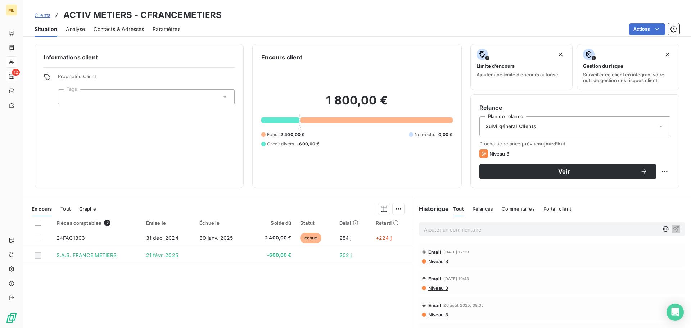
click at [433, 230] on p "Ajouter un commentaire ﻿" at bounding box center [541, 229] width 235 height 9
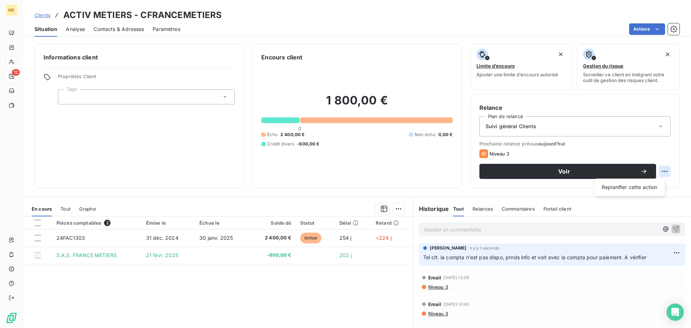
click at [659, 172] on html "ME 12 Clients ACTIV METIERS - CFRANCEMETIERS Situation Analyse Contacts & Adres…" at bounding box center [345, 164] width 691 height 328
click at [658, 184] on div "Replanifier cette action" at bounding box center [630, 187] width 64 height 12
select select "8"
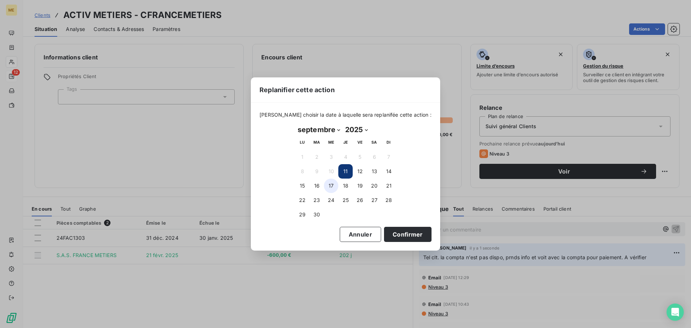
click at [333, 187] on button "17" at bounding box center [331, 186] width 14 height 14
click at [392, 237] on button "Confirmer" at bounding box center [408, 234] width 48 height 15
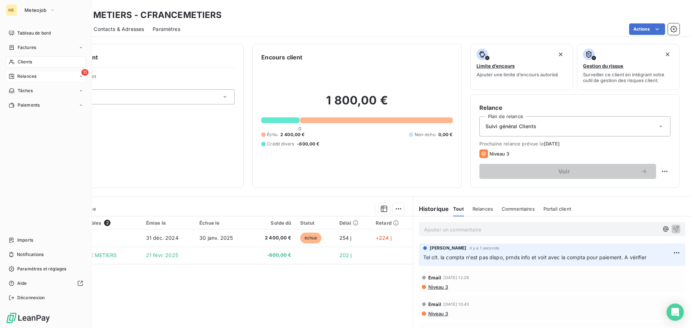
click at [24, 77] on span "Relances" at bounding box center [26, 76] width 19 height 6
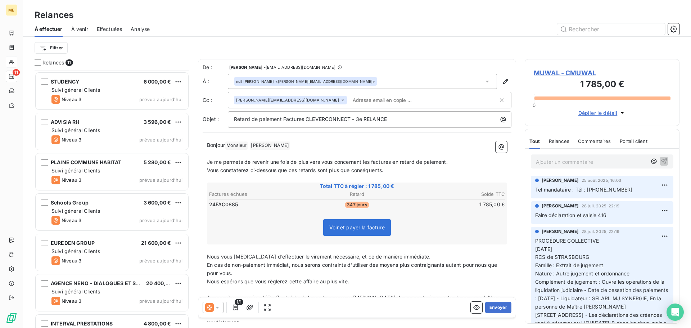
scroll to position [114, 0]
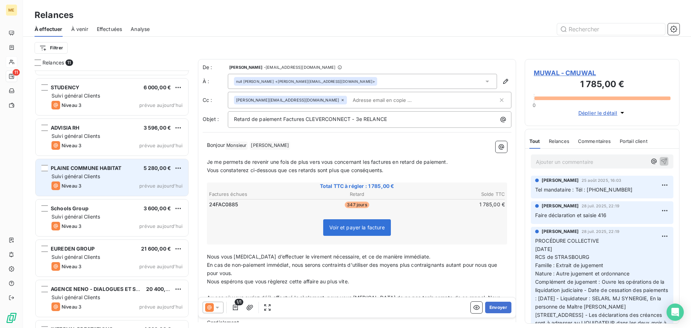
click at [118, 184] on div "Niveau 3 prévue aujourd’hui" at bounding box center [116, 185] width 131 height 9
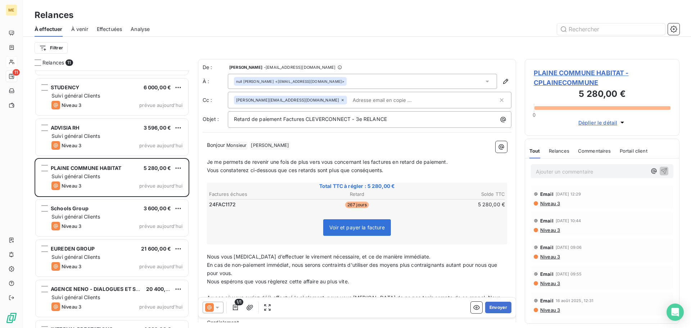
click at [556, 75] on span "PLAINE COMMUNE HABITAT - CPLAINECOMMUNE" at bounding box center [602, 77] width 137 height 19
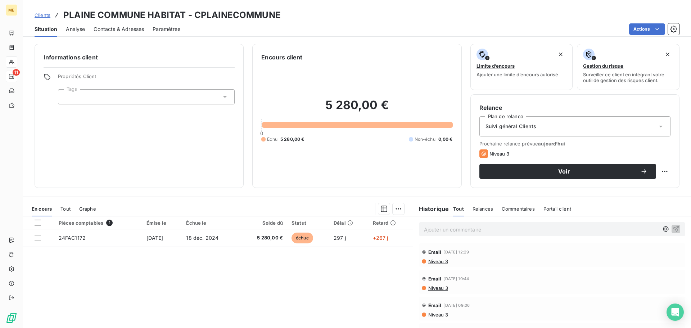
click at [134, 28] on span "Contacts & Adresses" at bounding box center [119, 29] width 50 height 7
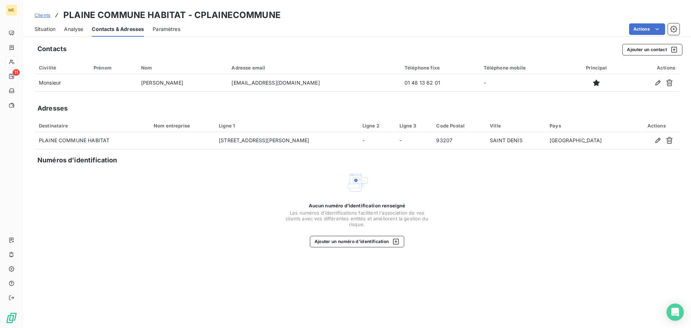
click at [45, 28] on span "Situation" at bounding box center [45, 29] width 21 height 7
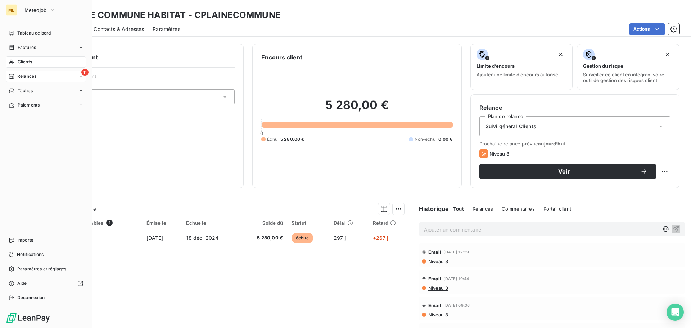
click at [21, 75] on span "Relances" at bounding box center [26, 76] width 19 height 6
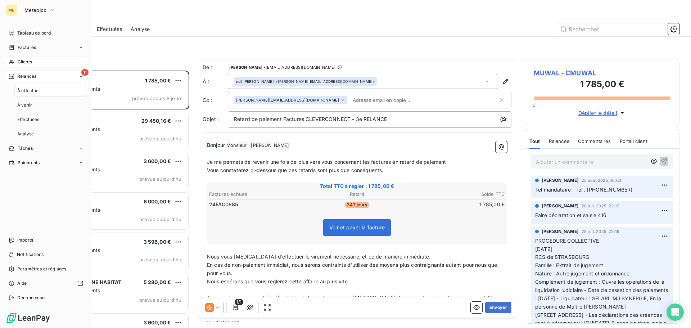
scroll to position [252, 149]
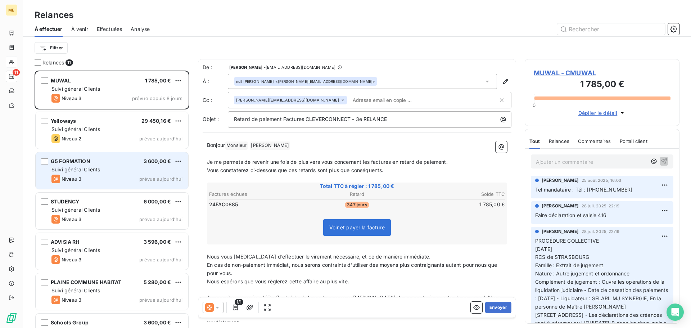
click at [123, 176] on div "Niveau 3 prévue aujourd’hui" at bounding box center [116, 179] width 131 height 9
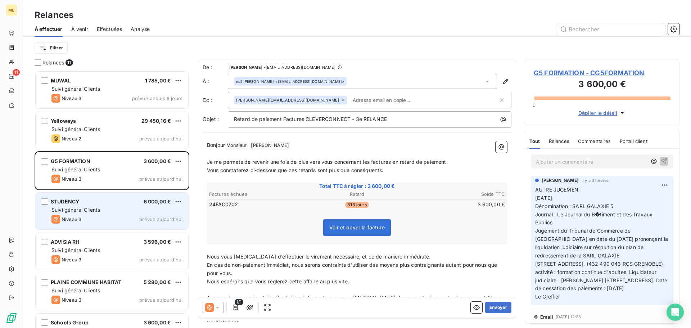
click at [120, 199] on div "STUDENCY 6 000,00 €" at bounding box center [116, 201] width 131 height 6
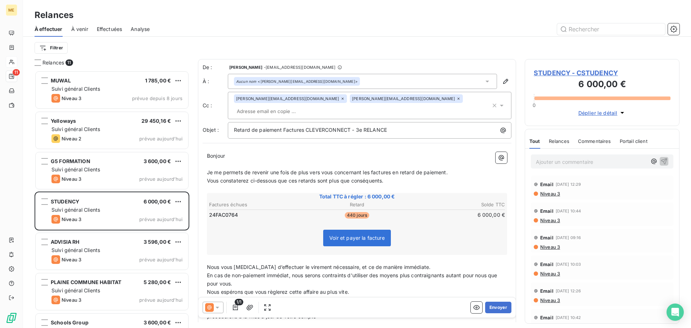
click at [588, 75] on span "STUDENCY - CSTUDENCY" at bounding box center [602, 73] width 137 height 10
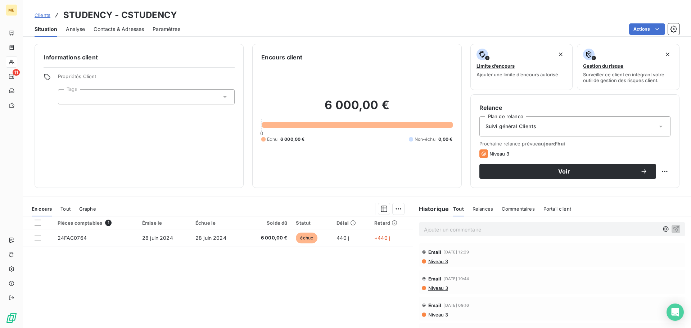
click at [131, 28] on span "Contacts & Adresses" at bounding box center [119, 29] width 50 height 7
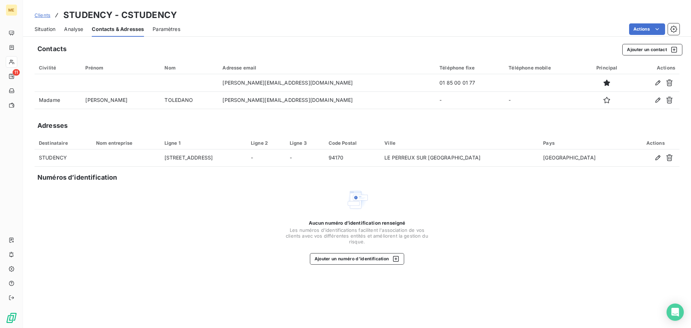
click at [41, 25] on div "Situation" at bounding box center [45, 29] width 21 height 15
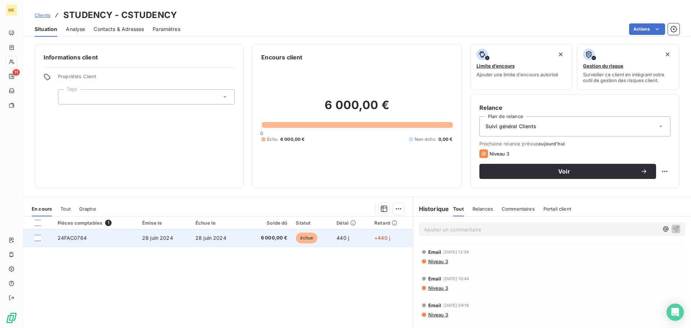
click at [268, 238] on span "6 000,00 €" at bounding box center [268, 237] width 39 height 7
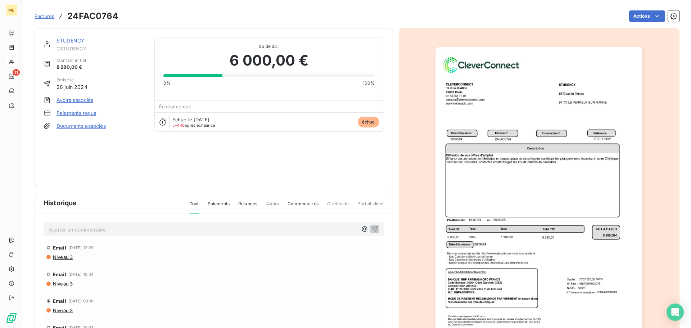
click at [491, 192] on img "button" at bounding box center [539, 193] width 207 height 293
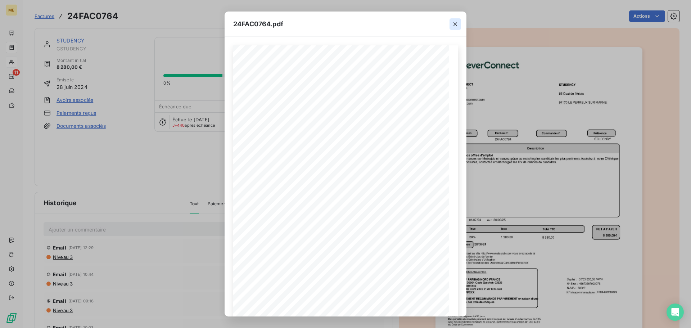
click at [457, 26] on icon "button" at bounding box center [456, 24] width 4 height 4
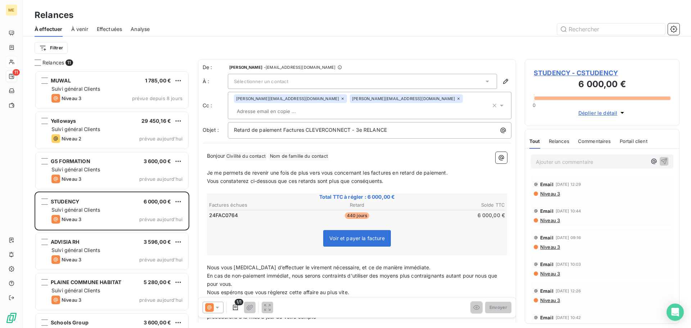
scroll to position [252, 149]
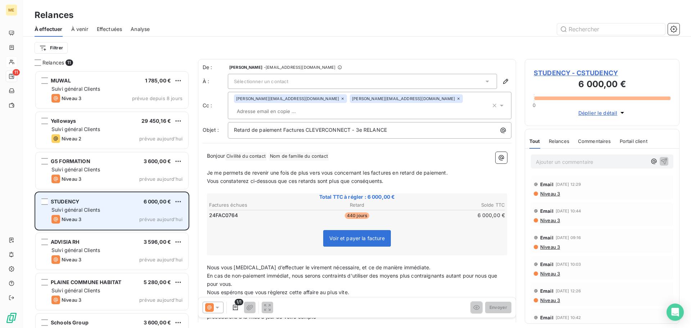
click at [109, 211] on div "Suivi général Clients" at bounding box center [116, 209] width 131 height 7
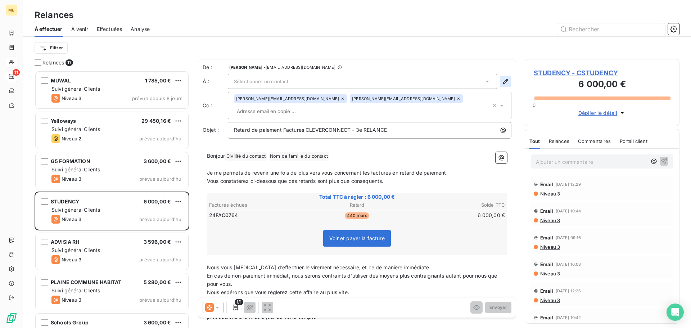
click at [503, 84] on icon "button" at bounding box center [505, 81] width 5 height 5
click at [558, 74] on span "STUDENCY - CSTUDENCY" at bounding box center [602, 73] width 137 height 10
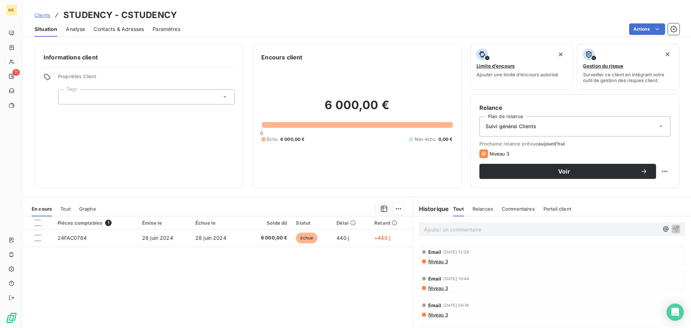
click at [114, 29] on span "Contacts & Adresses" at bounding box center [119, 29] width 50 height 7
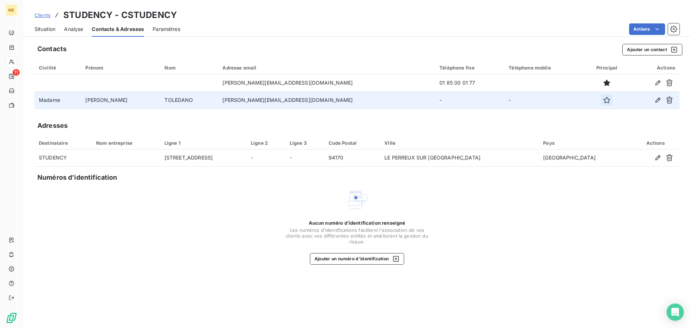
click at [603, 103] on icon "button" at bounding box center [606, 99] width 7 height 7
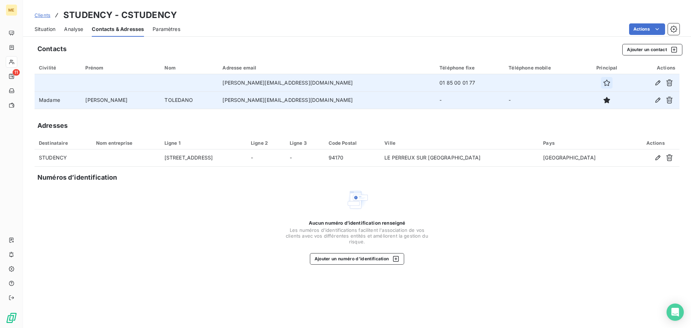
click at [603, 84] on icon "button" at bounding box center [606, 82] width 7 height 7
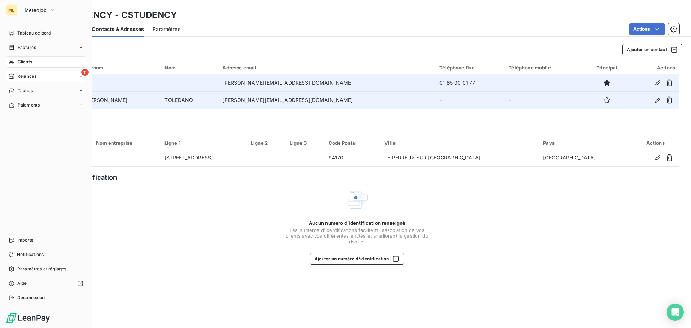
click at [25, 78] on span "Relances" at bounding box center [26, 76] width 19 height 6
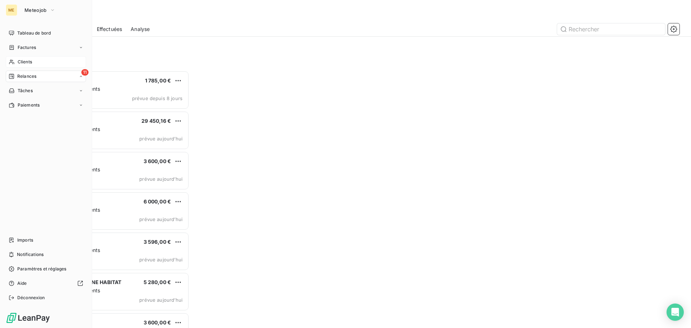
scroll to position [252, 149]
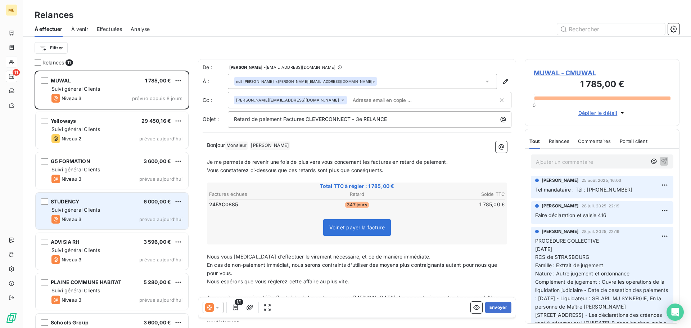
click at [108, 211] on div "Suivi général Clients" at bounding box center [116, 209] width 131 height 7
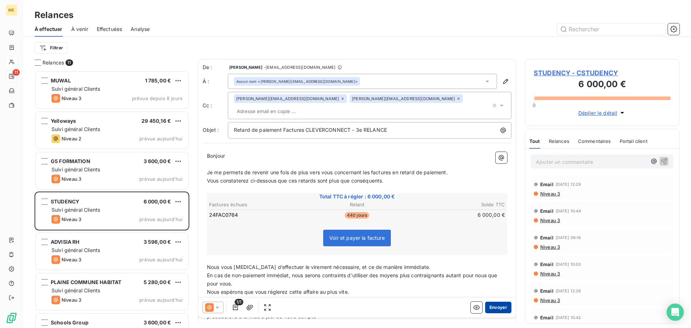
click at [497, 308] on button "Envoyer" at bounding box center [498, 308] width 26 height 12
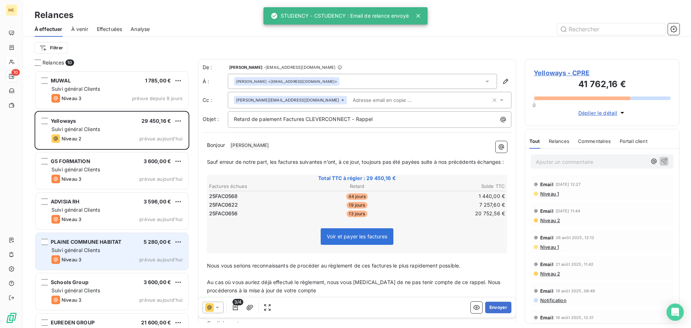
click at [101, 254] on div "PLAINE COMMUNE HABITAT 5 280,00 € Suivi général Clients Niveau 3 prévue [DATE]" at bounding box center [112, 251] width 153 height 37
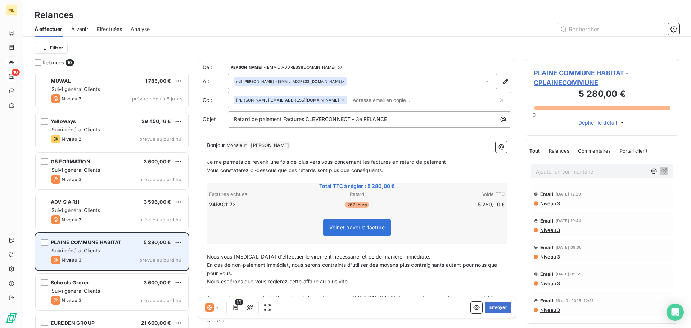
scroll to position [36, 0]
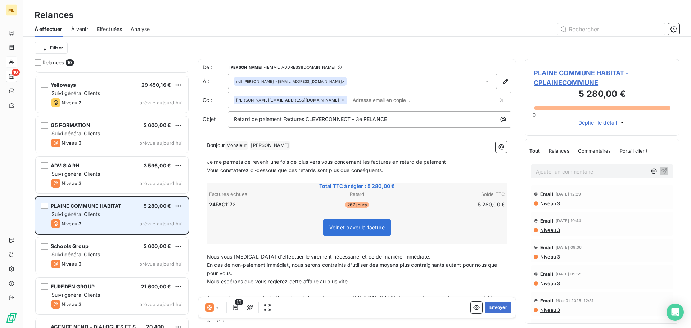
click at [105, 252] on div "Suivi général Clients" at bounding box center [116, 254] width 131 height 7
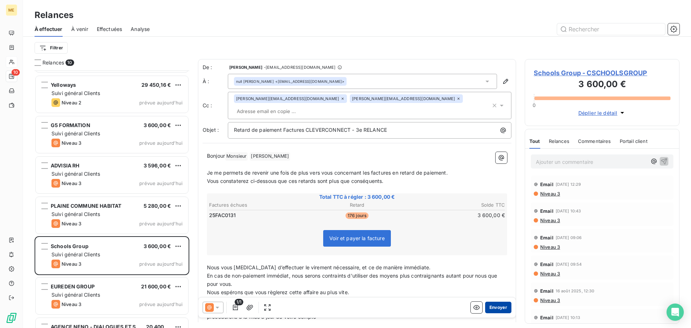
click at [494, 307] on button "Envoyer" at bounding box center [498, 308] width 26 height 12
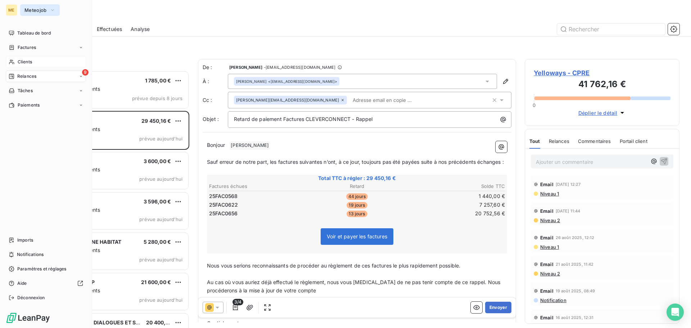
click at [44, 10] on span "Meteojob" at bounding box center [35, 10] width 22 height 6
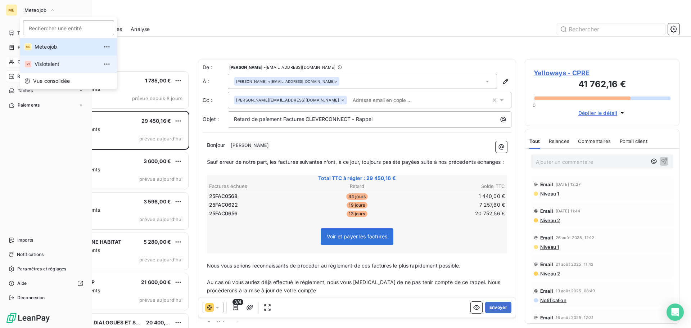
click at [42, 64] on span "Visiotalent" at bounding box center [67, 63] width 64 height 7
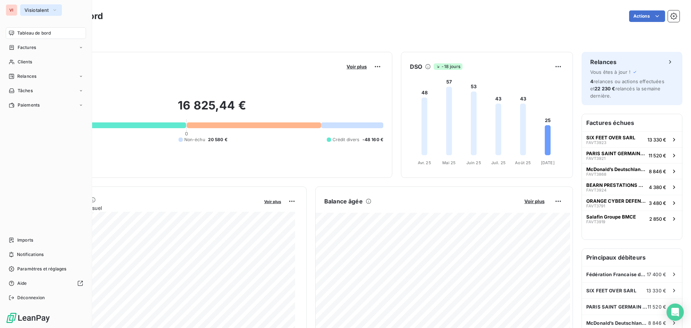
click at [39, 12] on span "Visiotalent" at bounding box center [36, 10] width 24 height 6
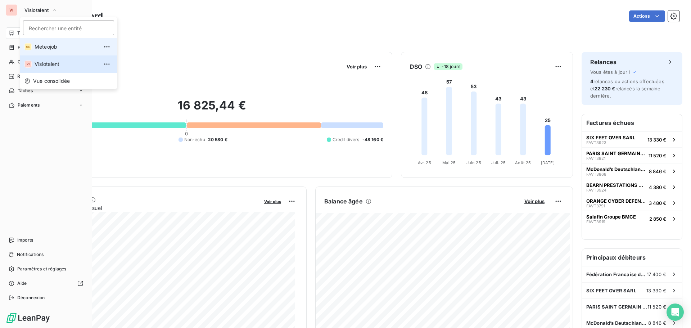
click at [48, 43] on li "ME Meteojob" at bounding box center [68, 46] width 97 height 17
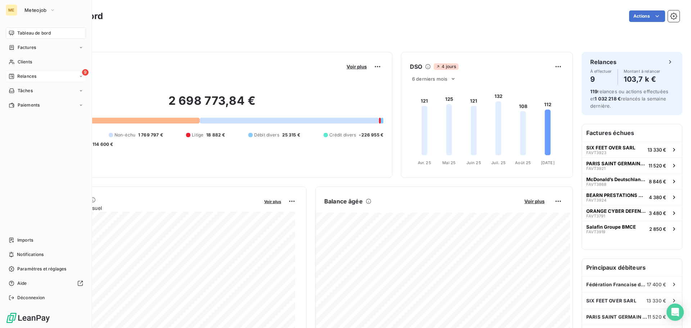
click at [28, 73] on span "Relances" at bounding box center [26, 76] width 19 height 6
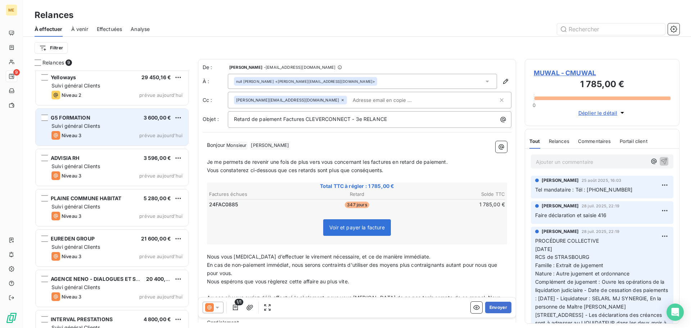
scroll to position [106, 0]
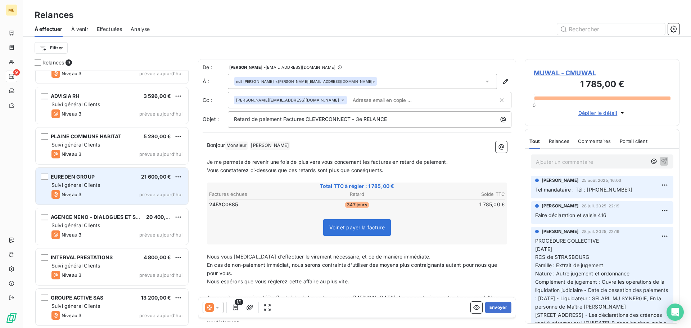
click at [131, 181] on div "Suivi général Clients" at bounding box center [116, 184] width 131 height 7
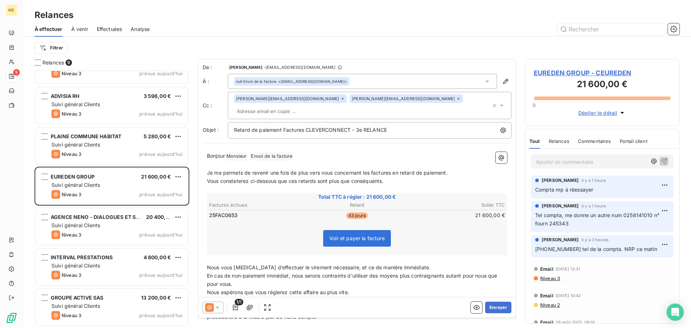
click at [601, 71] on span "EUREDEN GROUP - CEUREDEN" at bounding box center [602, 73] width 137 height 10
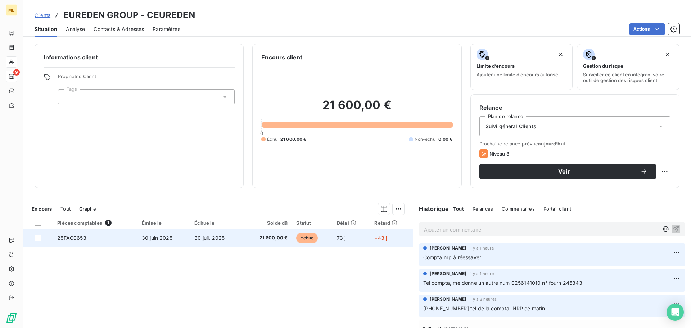
click at [199, 241] on td "30 juil. 2025" at bounding box center [216, 237] width 52 height 17
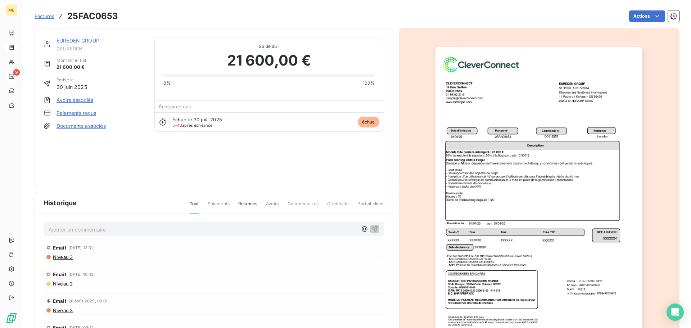
click at [538, 182] on img "button" at bounding box center [539, 193] width 207 height 293
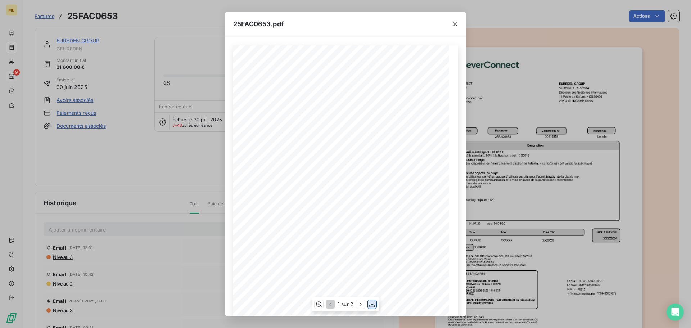
click at [371, 305] on icon "button" at bounding box center [372, 304] width 7 height 7
click at [457, 23] on icon "button" at bounding box center [456, 24] width 4 height 4
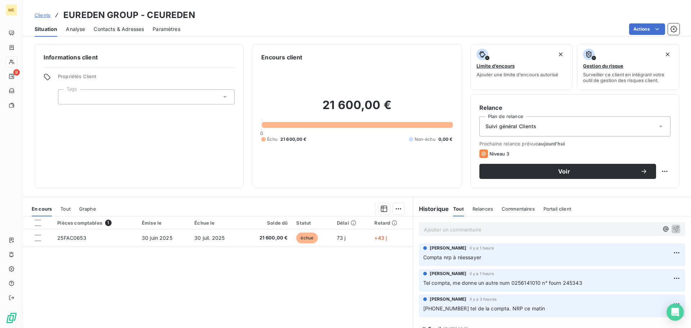
click at [488, 225] on p "Ajouter un commentaire ﻿" at bounding box center [541, 229] width 235 height 9
click at [673, 228] on icon "button" at bounding box center [676, 228] width 7 height 7
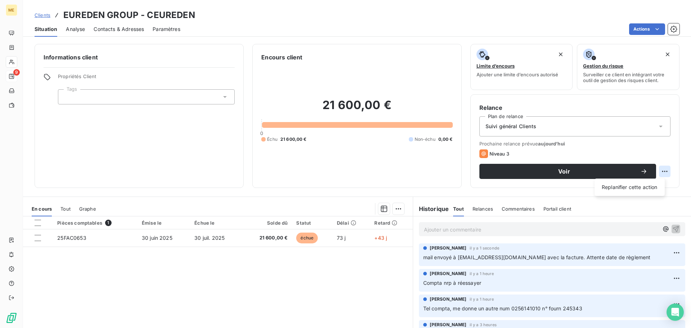
click at [659, 172] on html "ME 9 Clients EUREDEN GROUP - CEUREDEN Situation Analyse Contacts & Adresses Par…" at bounding box center [345, 164] width 691 height 328
click at [656, 184] on div "Replanifier cette action" at bounding box center [630, 187] width 64 height 12
select select "8"
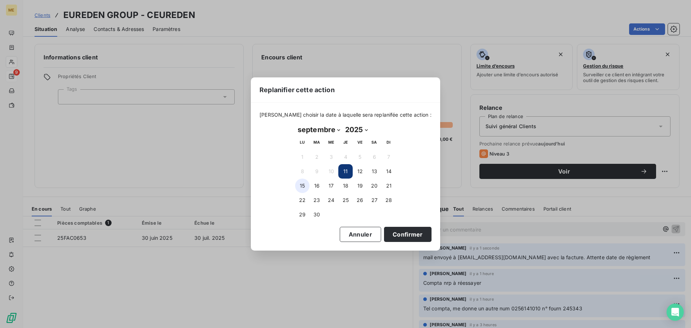
click at [309, 187] on button "15" at bounding box center [302, 186] width 14 height 14
click at [401, 232] on button "Confirmer" at bounding box center [408, 234] width 48 height 15
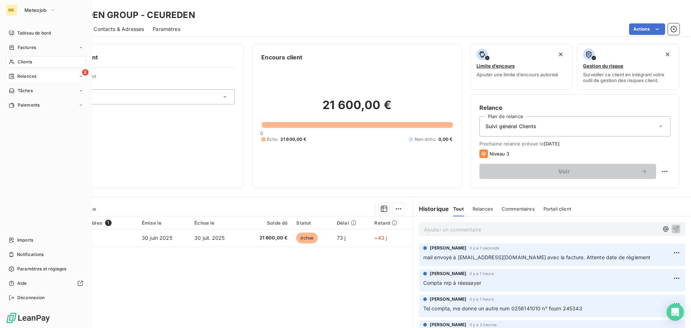
click at [32, 78] on span "Relances" at bounding box center [26, 76] width 19 height 6
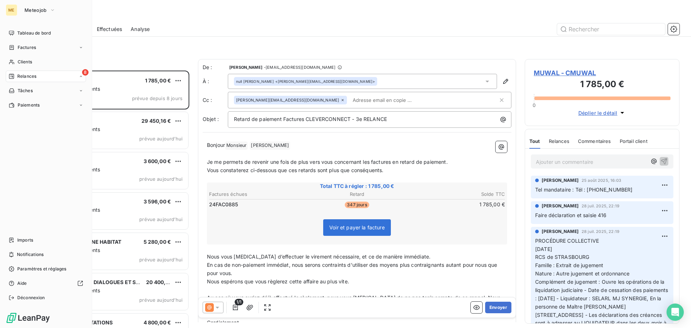
scroll to position [252, 149]
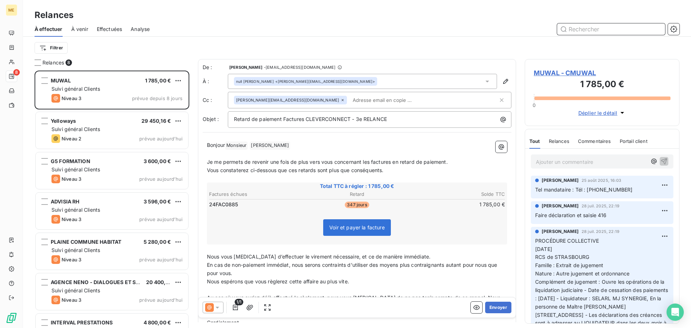
click at [106, 31] on span "Effectuées" at bounding box center [110, 29] width 26 height 7
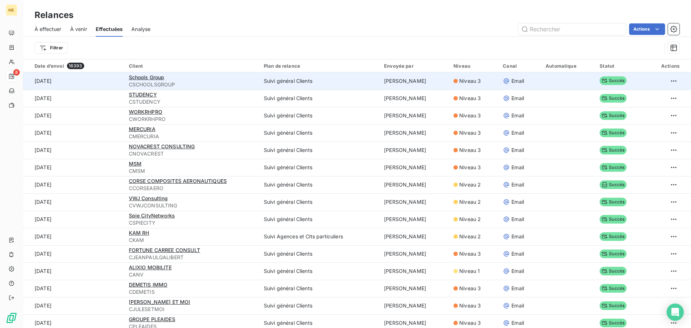
click at [109, 79] on td "[DATE]" at bounding box center [74, 80] width 102 height 17
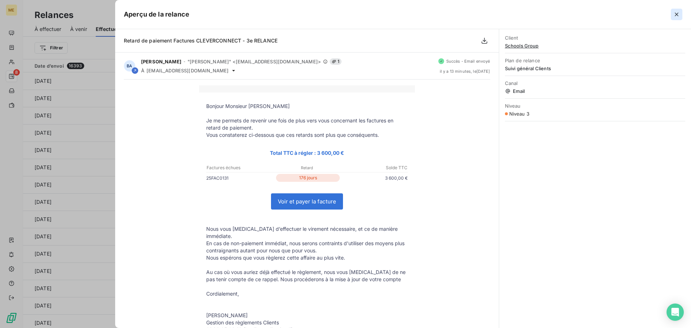
click at [676, 16] on icon "button" at bounding box center [676, 14] width 7 height 7
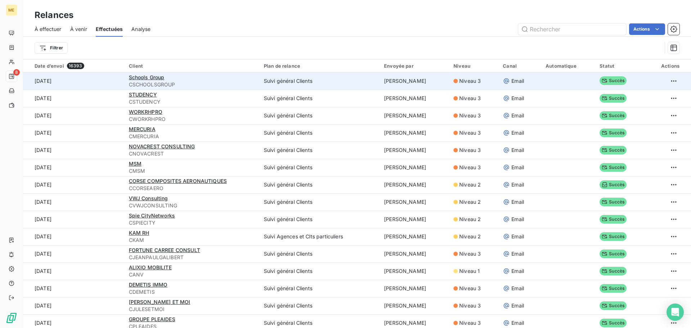
click at [345, 83] on td "Suivi général Clients" at bounding box center [320, 80] width 120 height 17
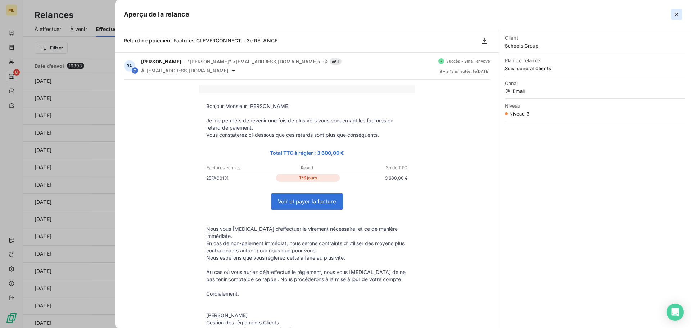
click at [672, 16] on button "button" at bounding box center [677, 15] width 12 height 12
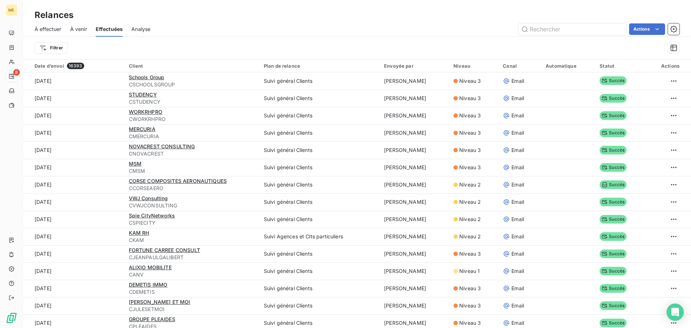
click at [51, 28] on span "À effectuer" at bounding box center [48, 29] width 27 height 7
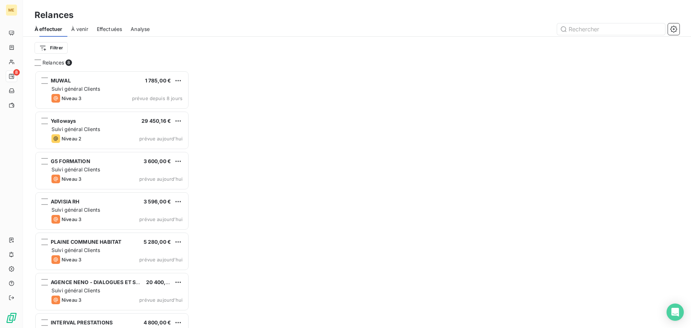
scroll to position [252, 149]
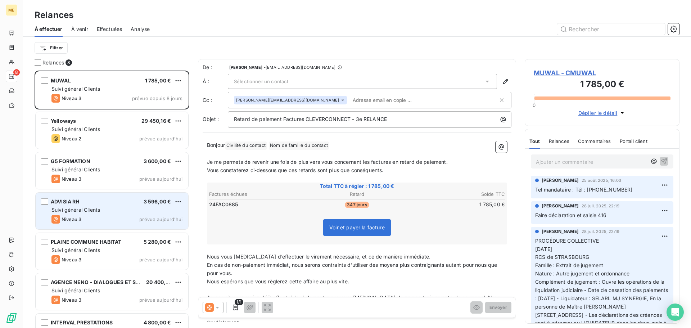
click at [117, 199] on div "ADVISIA RH 3 596,00 €" at bounding box center [116, 201] width 131 height 6
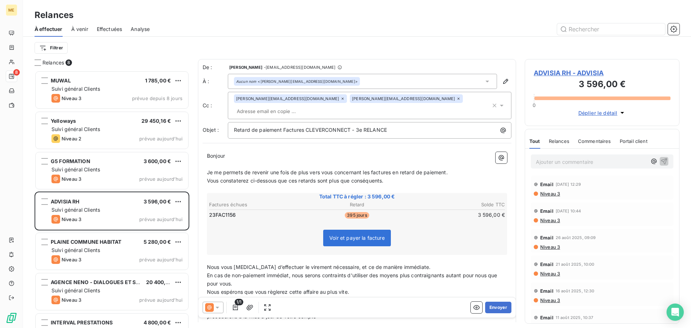
click at [571, 74] on span "ADVISIA RH - ADVISIA" at bounding box center [602, 73] width 137 height 10
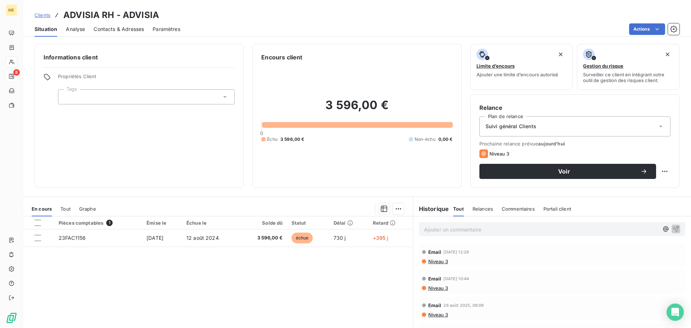
click at [120, 31] on span "Contacts & Adresses" at bounding box center [119, 29] width 50 height 7
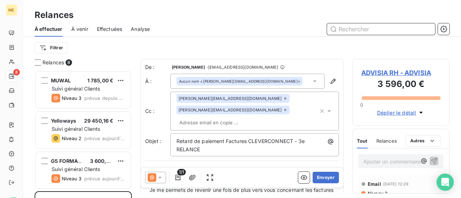
scroll to position [6, 6]
click at [268, 49] on div "Filtrer" at bounding box center [242, 48] width 415 height 14
